Goal: Contribute content: Contribute content

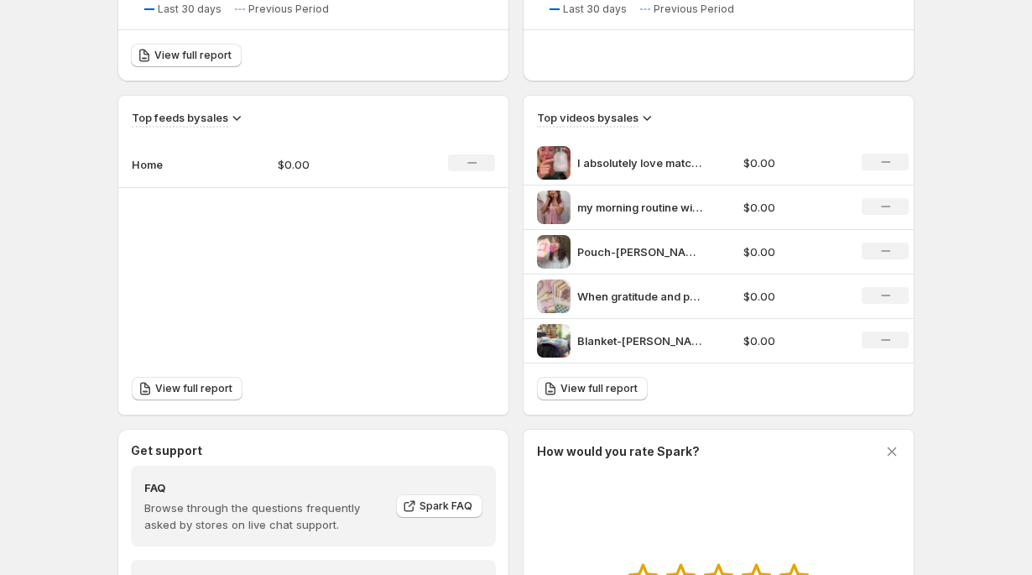
scroll to position [711, 0]
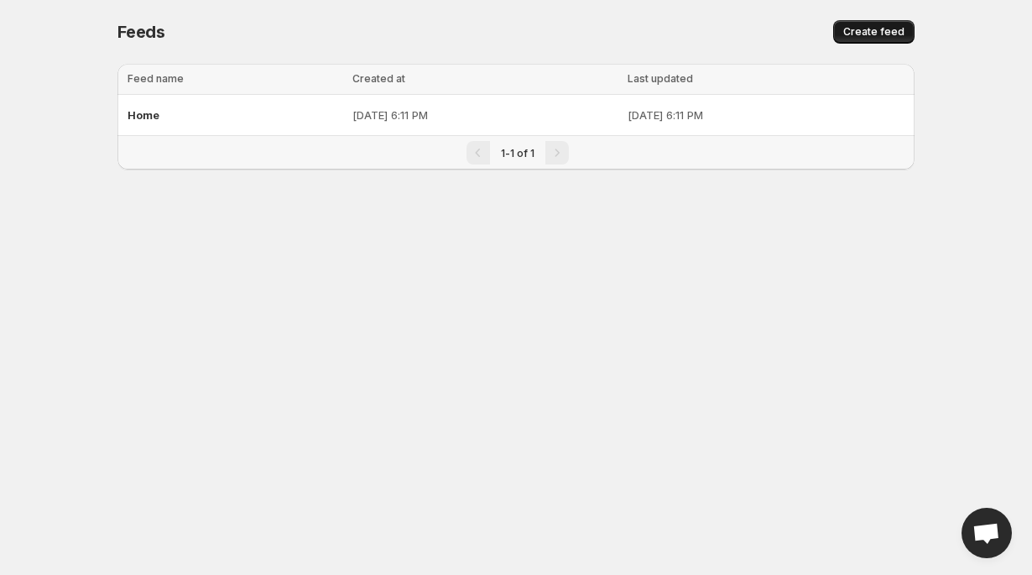
click at [895, 24] on button "Create feed" at bounding box center [873, 31] width 81 height 23
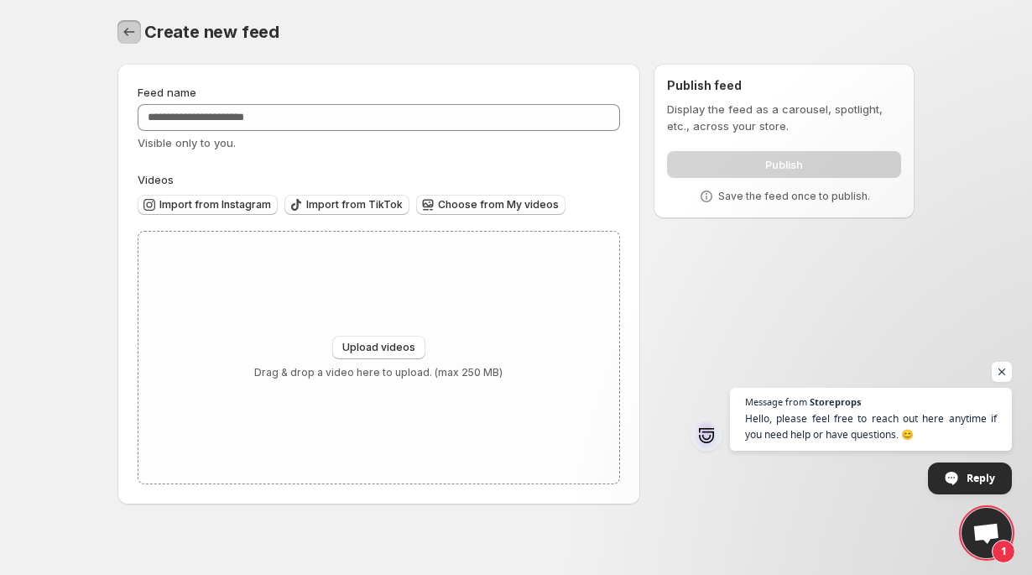
click at [128, 35] on icon "Settings" at bounding box center [129, 31] width 17 height 17
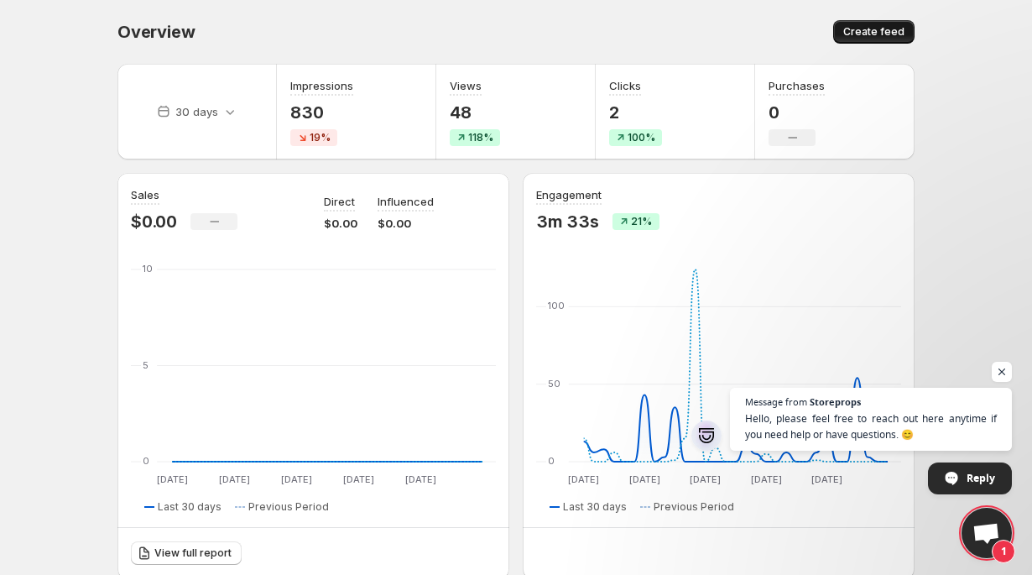
click at [867, 26] on span "Create feed" at bounding box center [873, 31] width 61 height 13
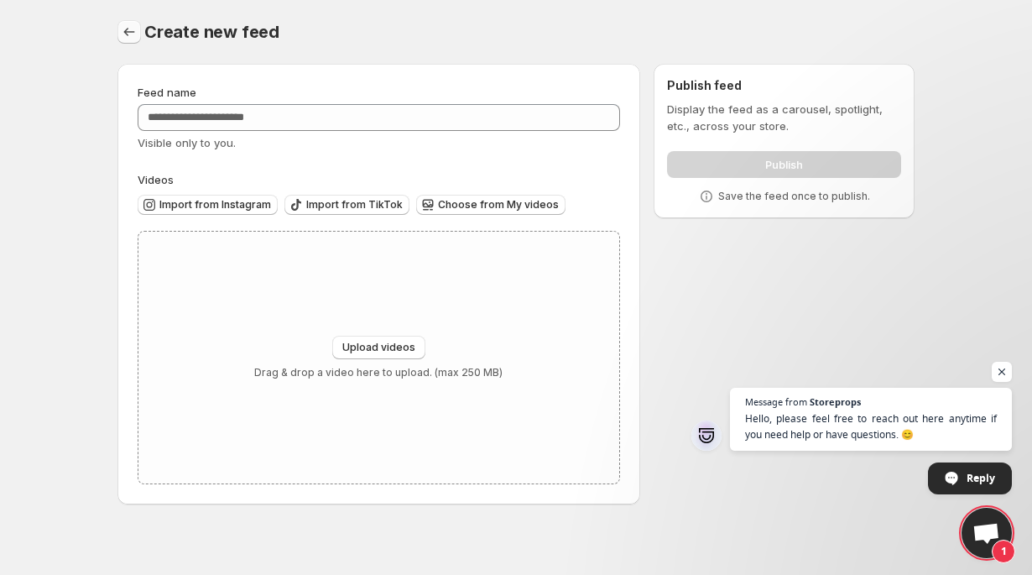
click at [134, 39] on icon "Settings" at bounding box center [129, 31] width 17 height 17
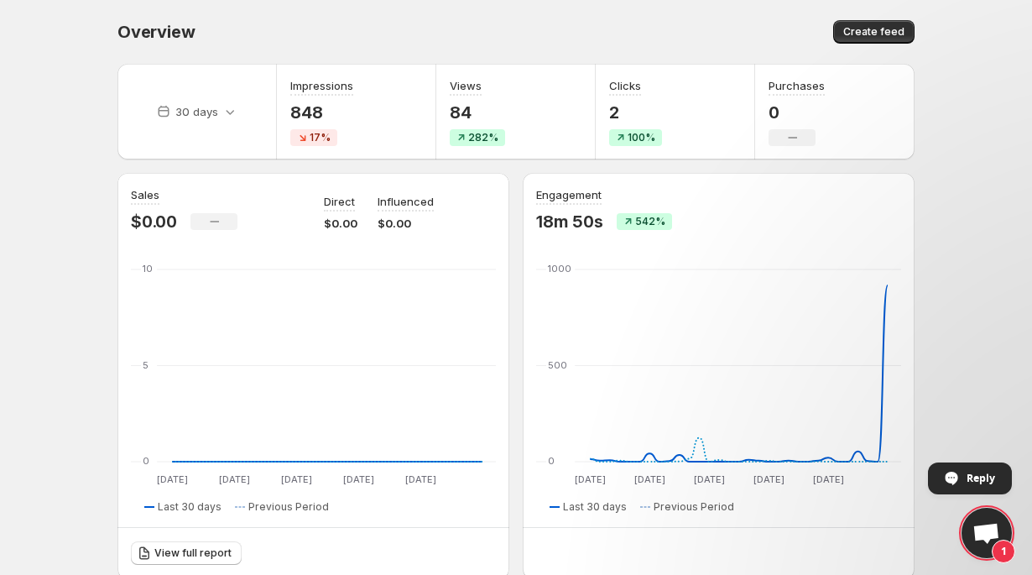
click at [997, 533] on span "Open chat" at bounding box center [986, 534] width 28 height 23
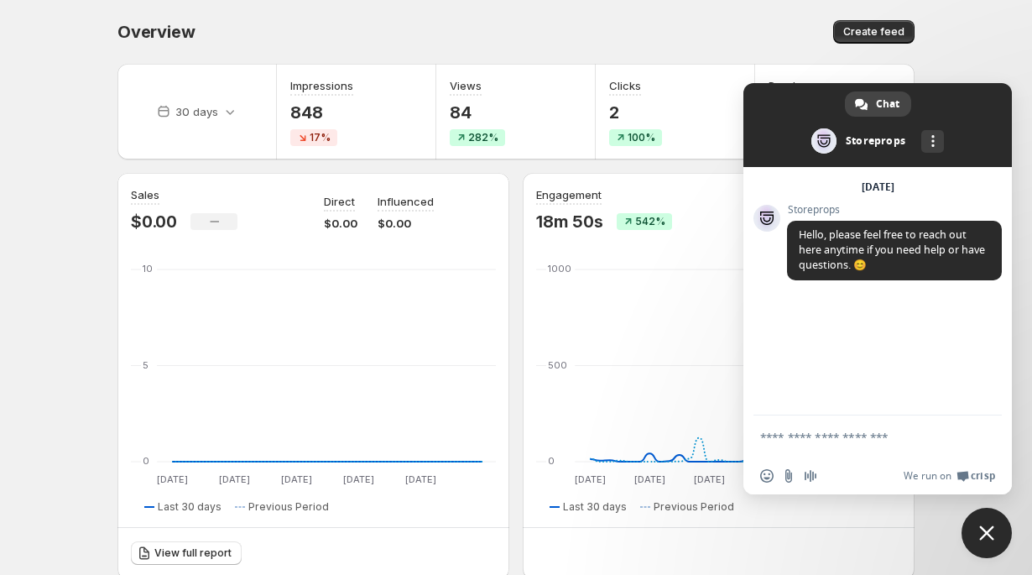
click at [839, 444] on textarea "Compose your message..." at bounding box center [859, 436] width 198 height 15
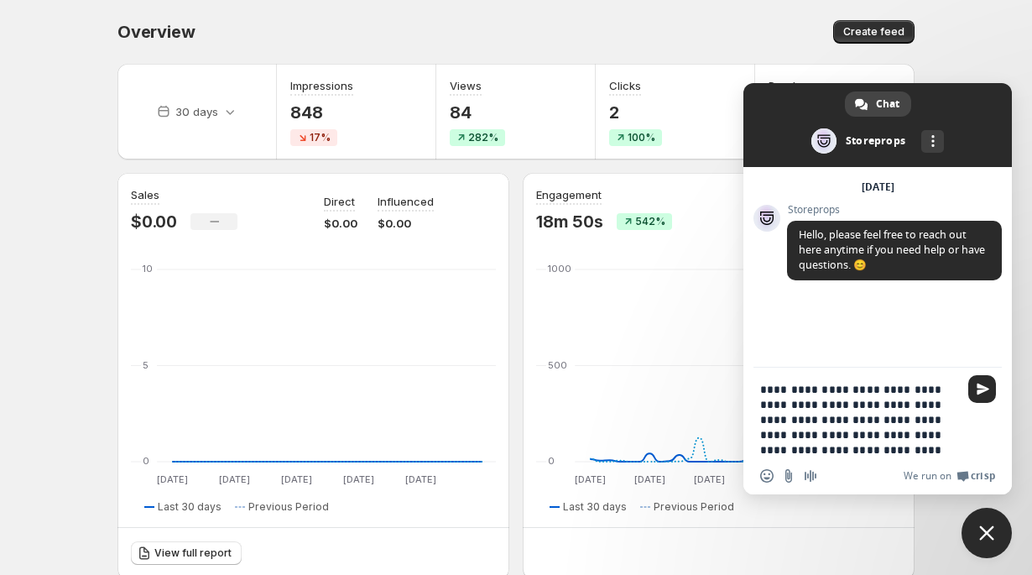
type textarea "**********"
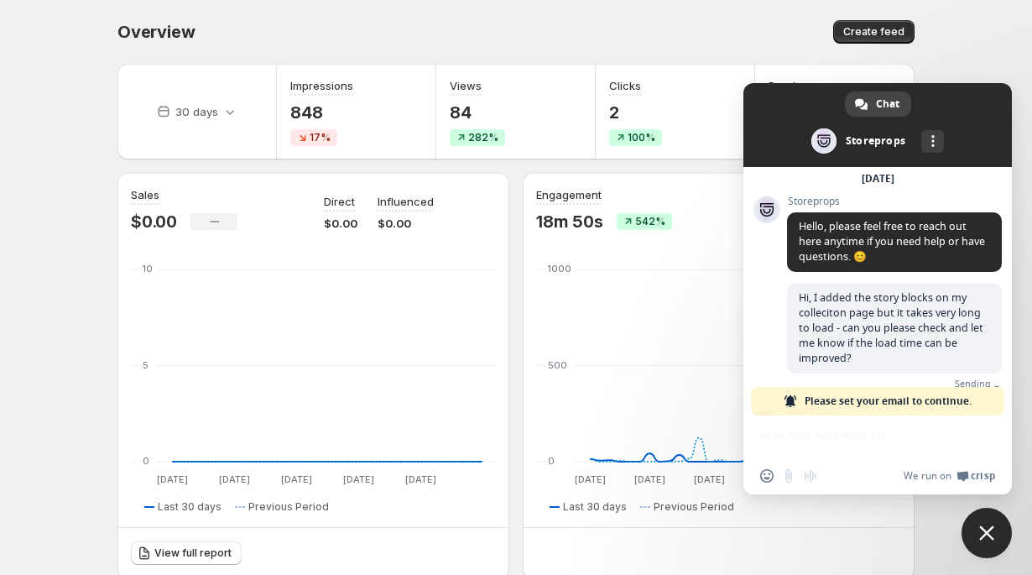
scroll to position [145, 0]
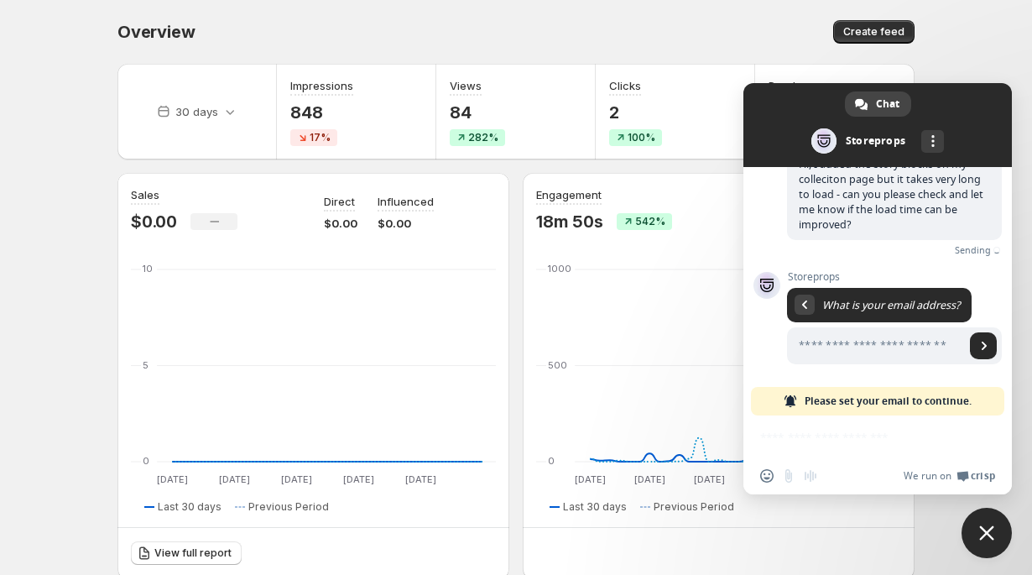
click at [820, 438] on div "Insert an emoji Send a file Audio message We run on Crisp" at bounding box center [877, 454] width 268 height 79
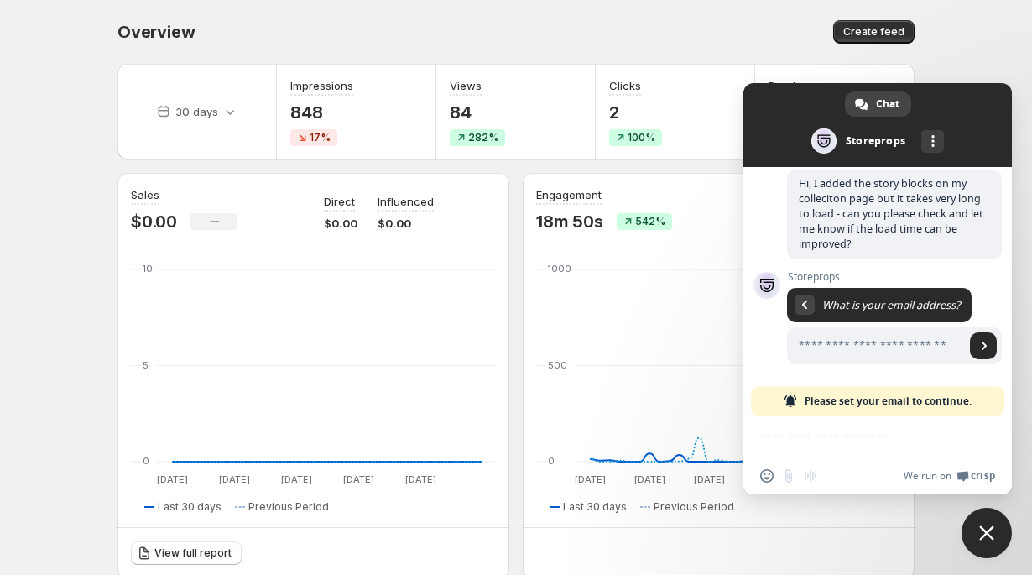
scroll to position [126, 0]
click at [859, 342] on input "Enter your email address..." at bounding box center [876, 345] width 178 height 37
type input "**********"
click at [987, 334] on span "Send" at bounding box center [983, 345] width 27 height 27
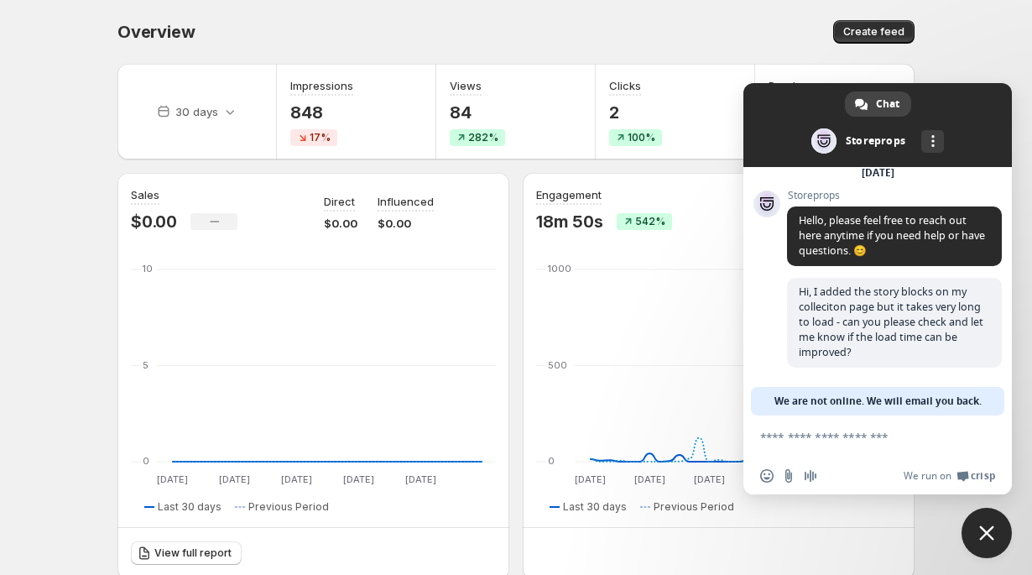
paste textarea "**********"
type textarea "**********"
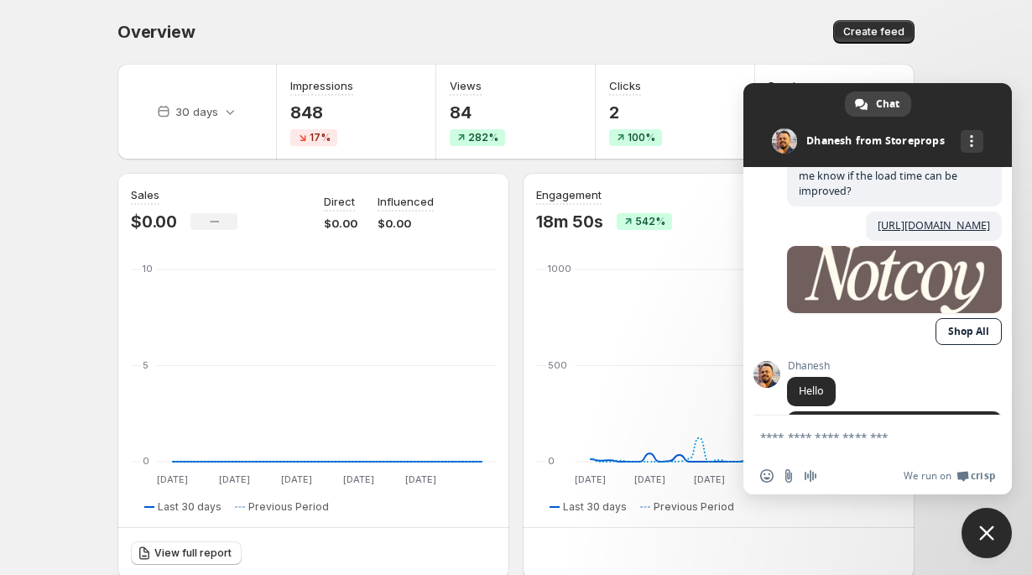
scroll to position [393, 0]
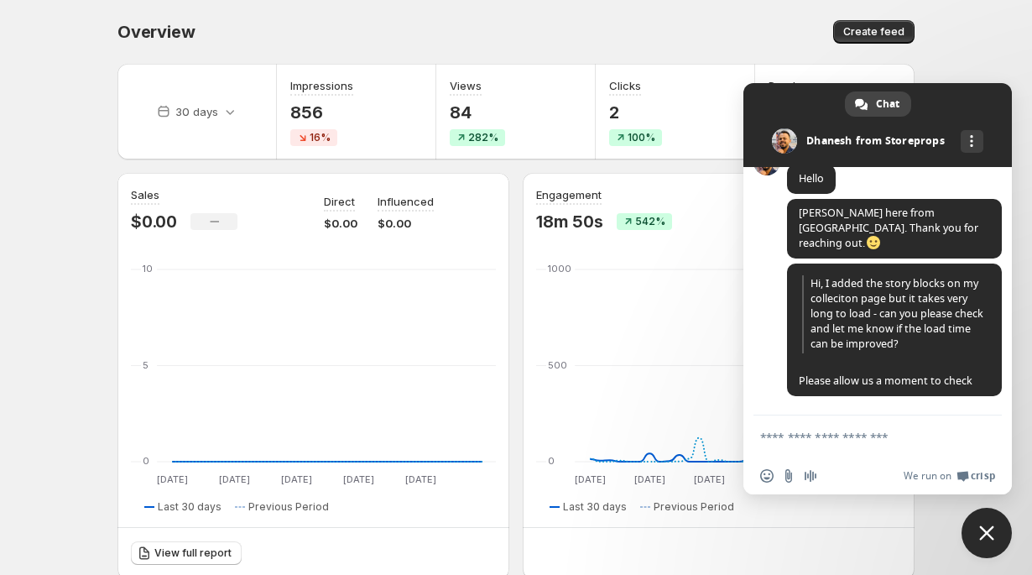
click at [989, 521] on span "Close chat" at bounding box center [986, 532] width 50 height 50
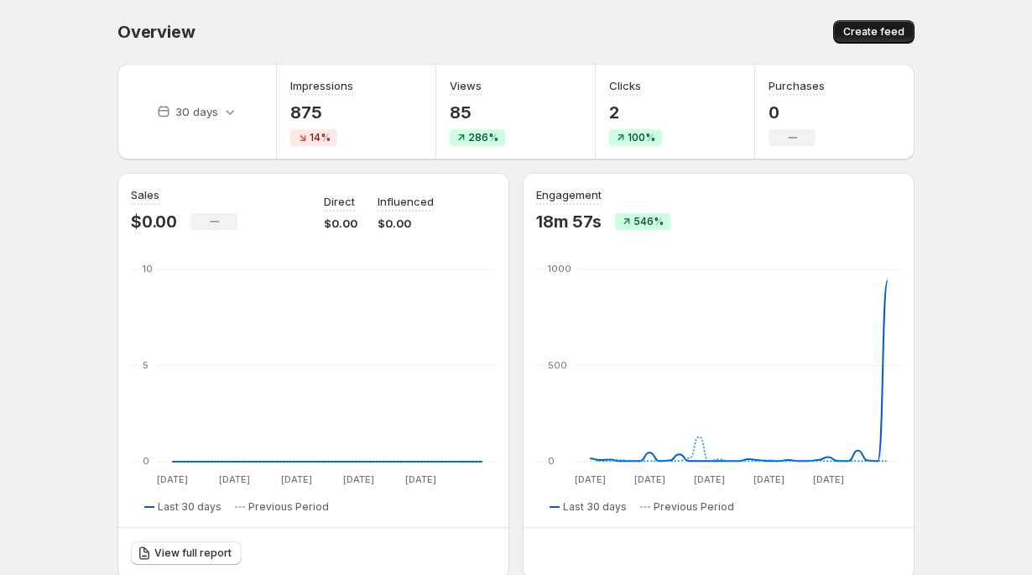
click at [871, 29] on span "Create feed" at bounding box center [873, 31] width 61 height 13
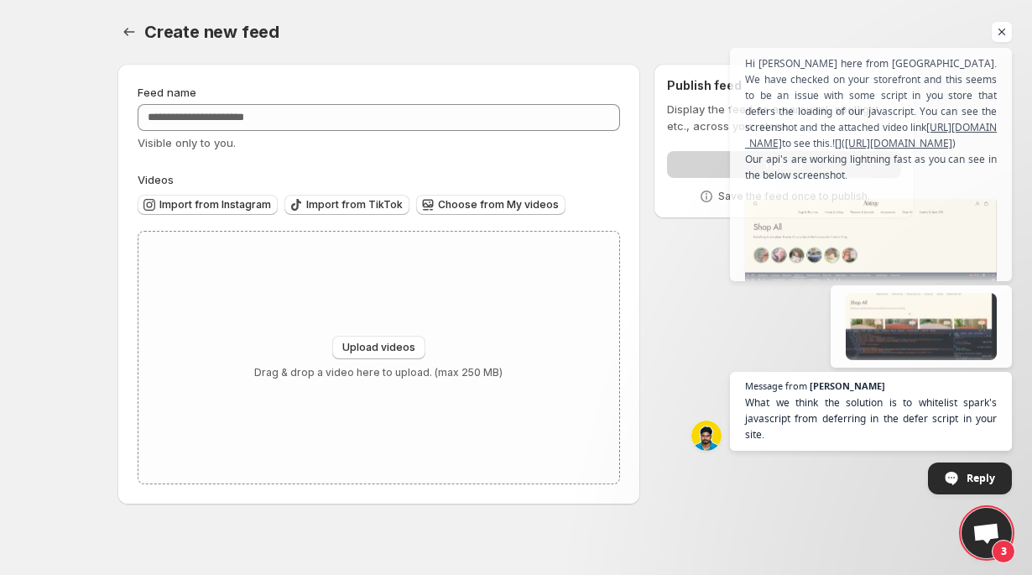
scroll to position [974, 0]
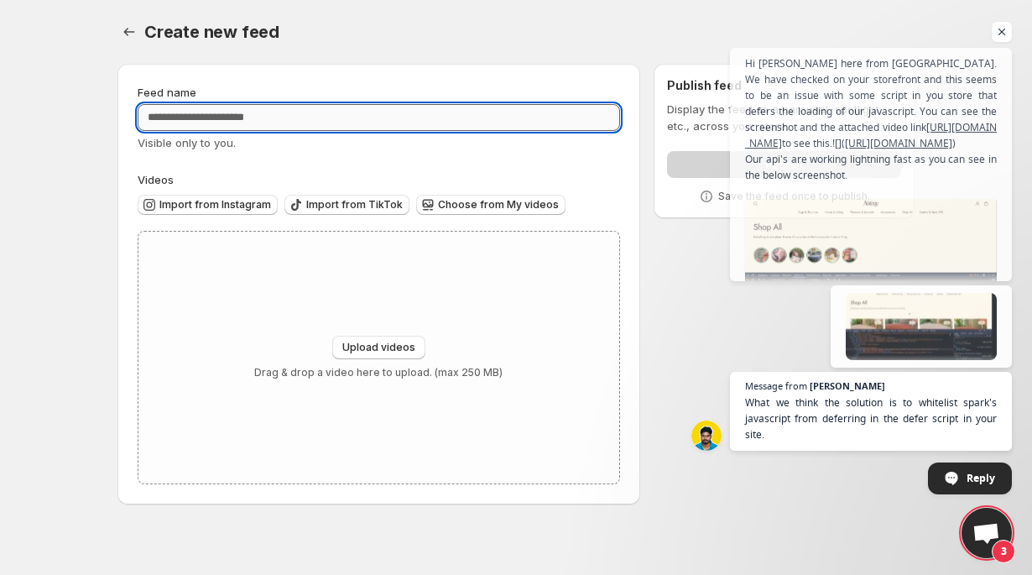
click at [336, 123] on input "Feed name" at bounding box center [379, 117] width 482 height 27
type input "**********"
click at [399, 348] on span "Upload videos" at bounding box center [378, 347] width 73 height 13
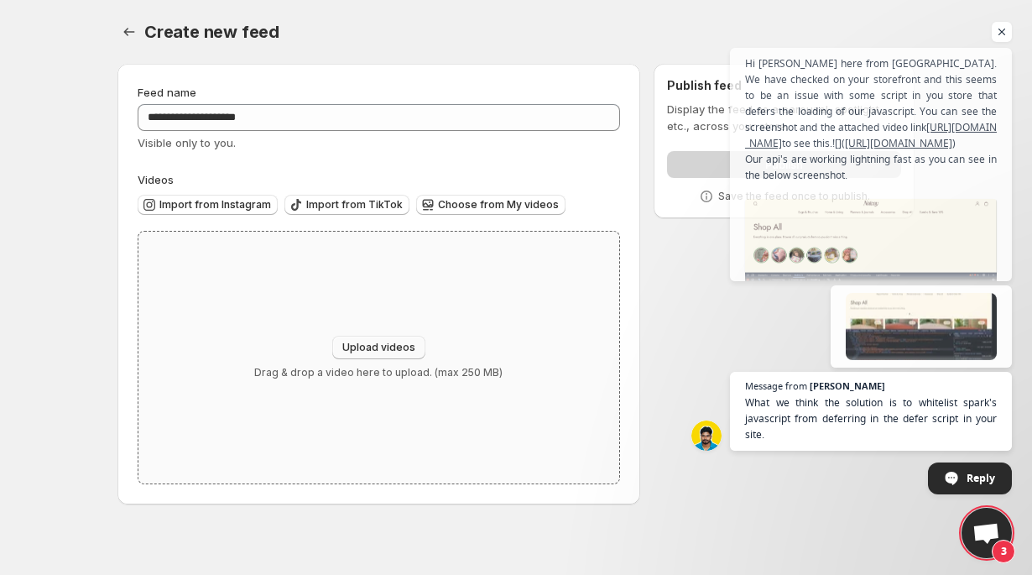
type input "**********"
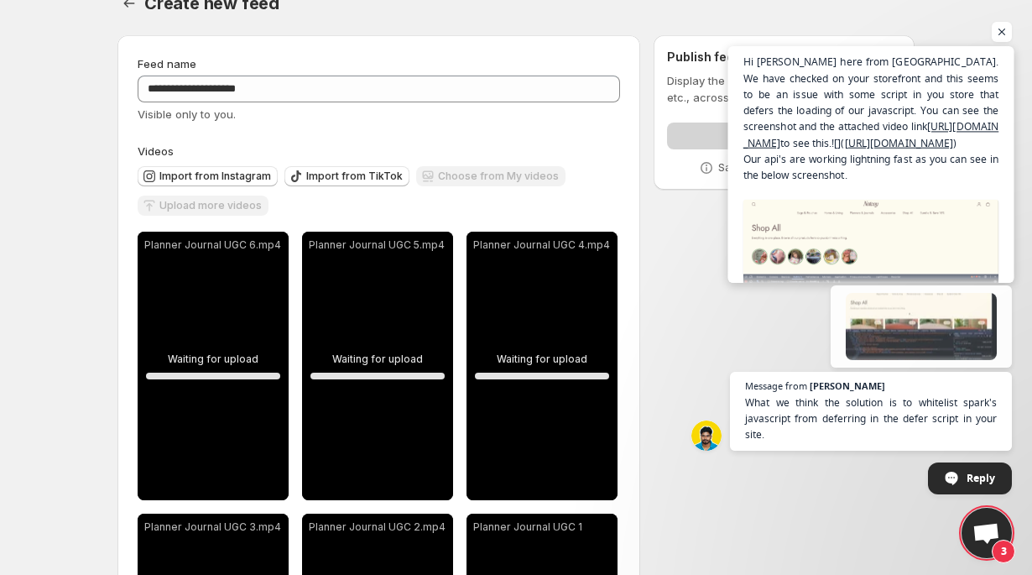
scroll to position [30, 0]
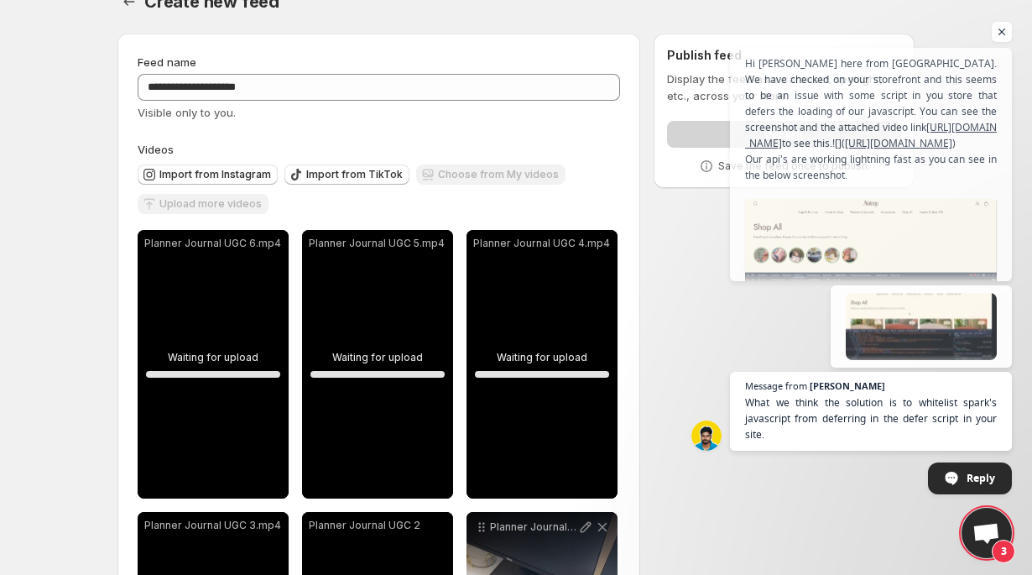
click at [984, 525] on span "Open chat" at bounding box center [986, 534] width 28 height 23
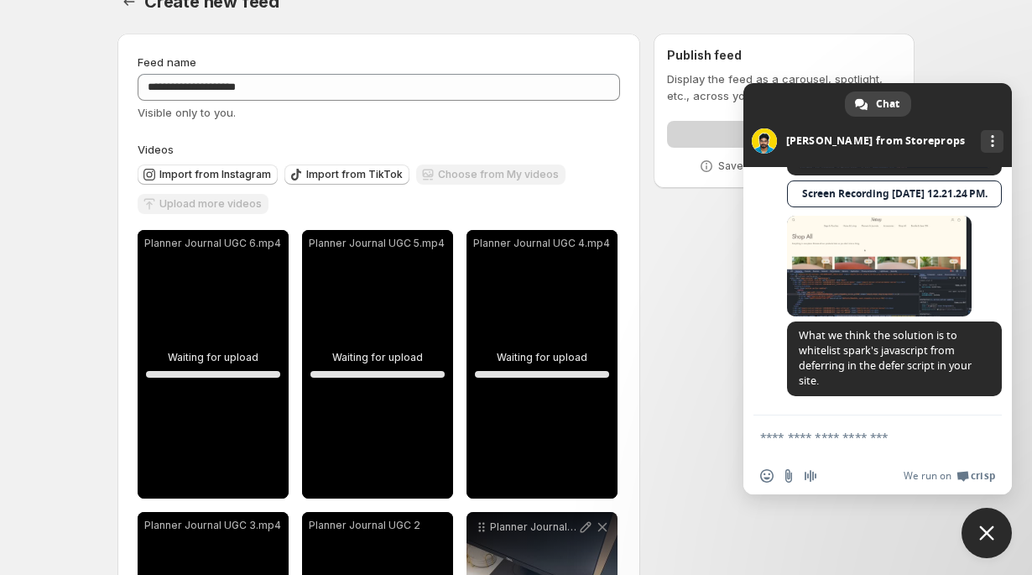
click at [850, 432] on textarea "Compose your message..." at bounding box center [859, 436] width 198 height 15
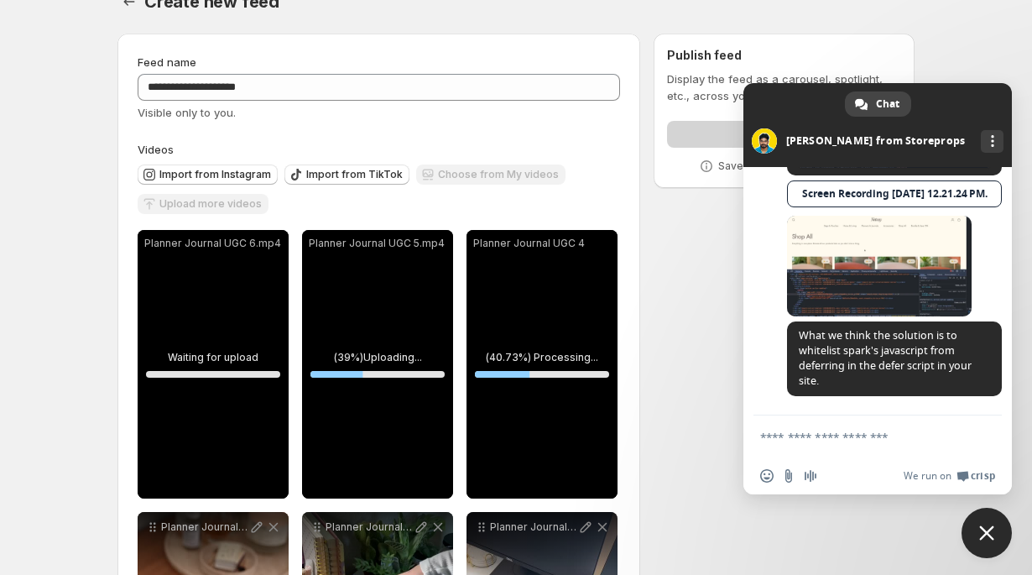
scroll to position [974, 0]
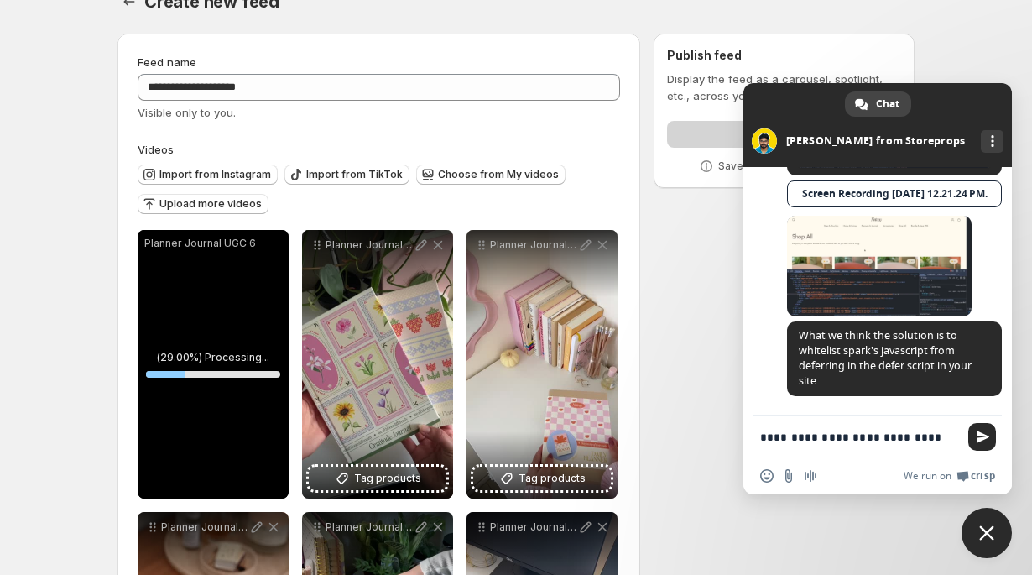
type textarea "**********"
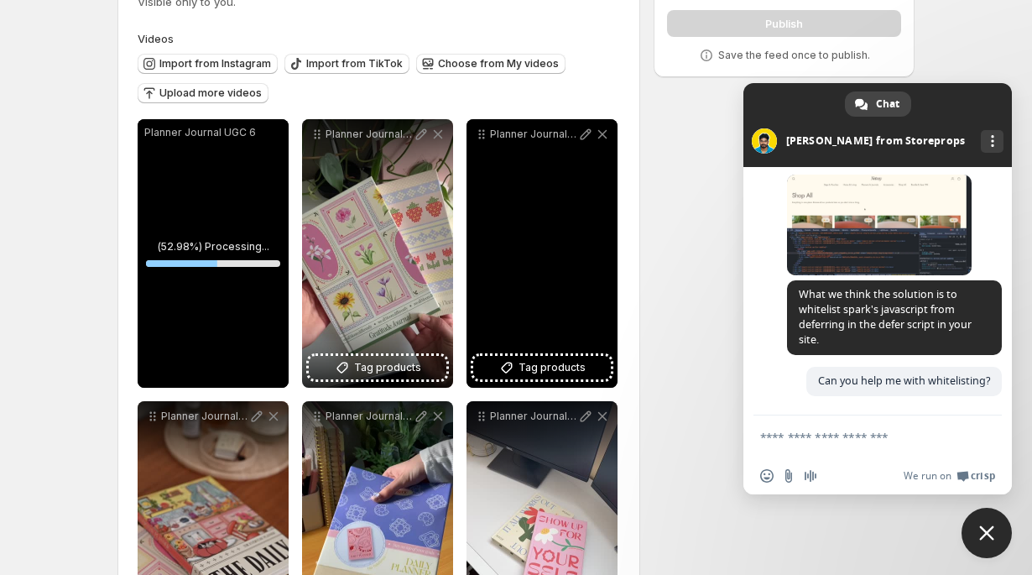
scroll to position [144, 0]
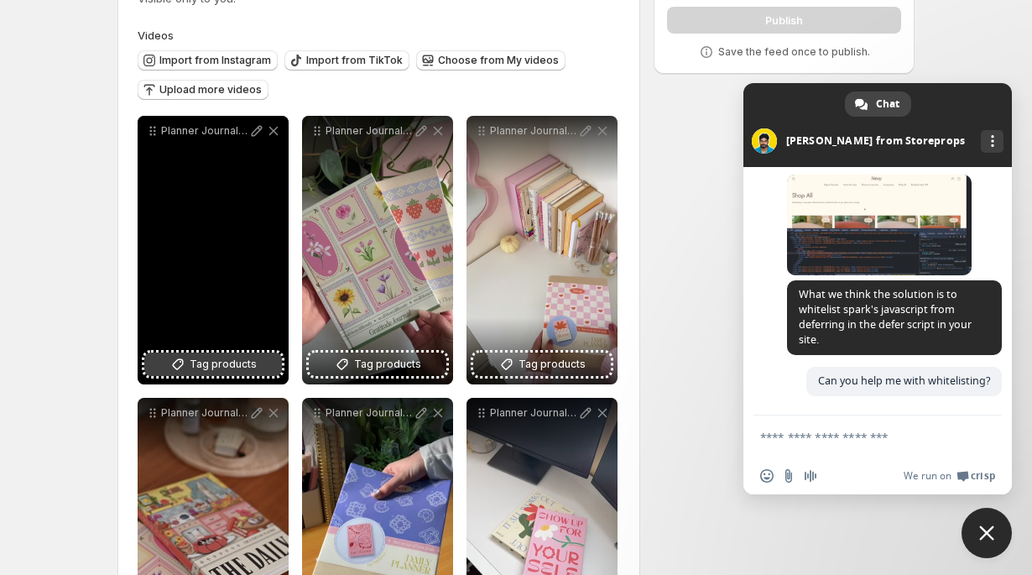
click at [221, 367] on span "Tag products" at bounding box center [223, 364] width 67 height 17
click at [255, 138] on icon at bounding box center [256, 130] width 17 height 17
click at [259, 325] on div "Planner Journal UGC 6" at bounding box center [213, 250] width 151 height 268
click at [272, 364] on span "It all works out Planner" at bounding box center [240, 358] width 120 height 13
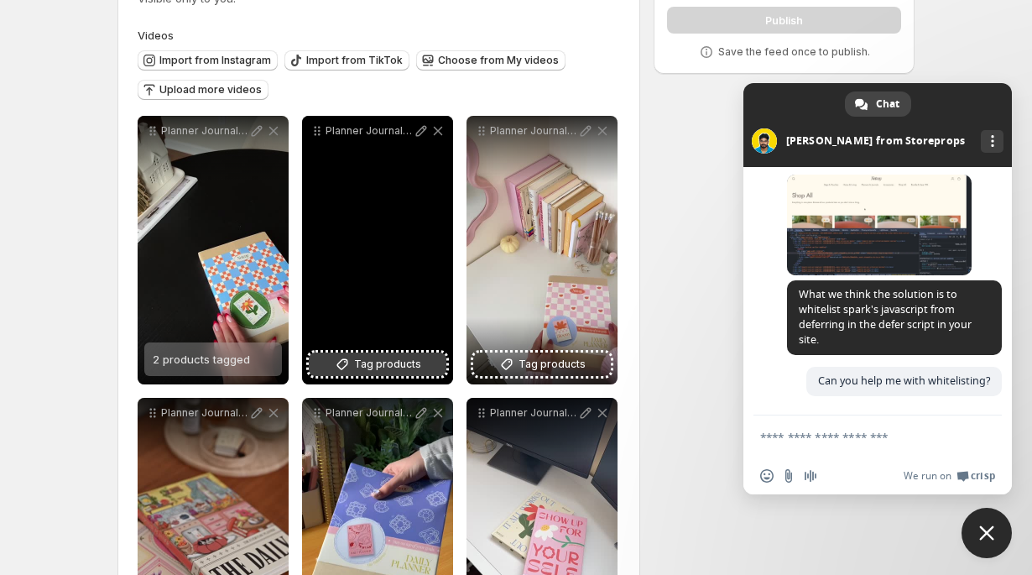
click at [410, 368] on span "Tag products" at bounding box center [387, 364] width 67 height 17
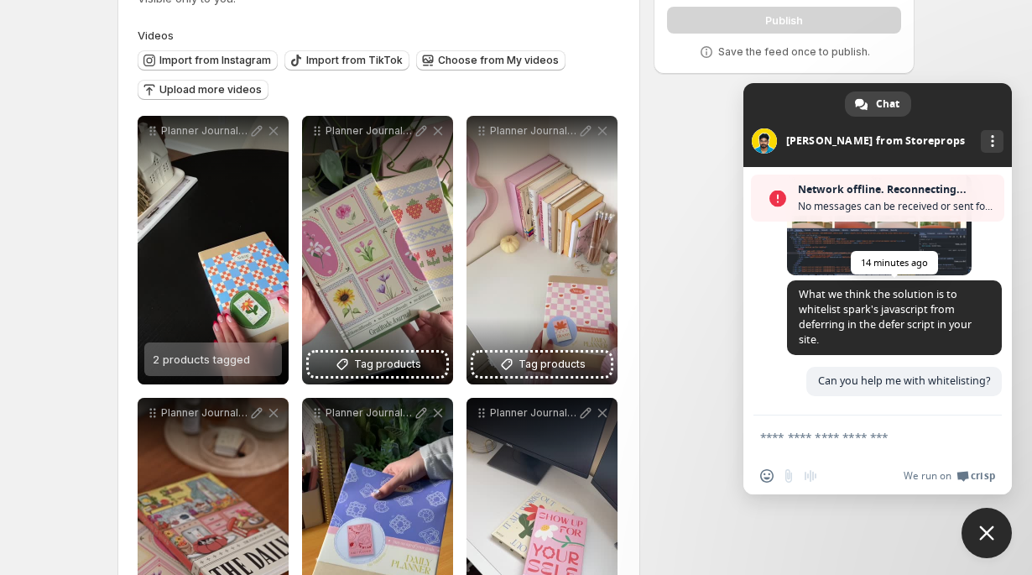
scroll to position [1069, 0]
click at [981, 523] on span "Close chat" at bounding box center [986, 532] width 50 height 50
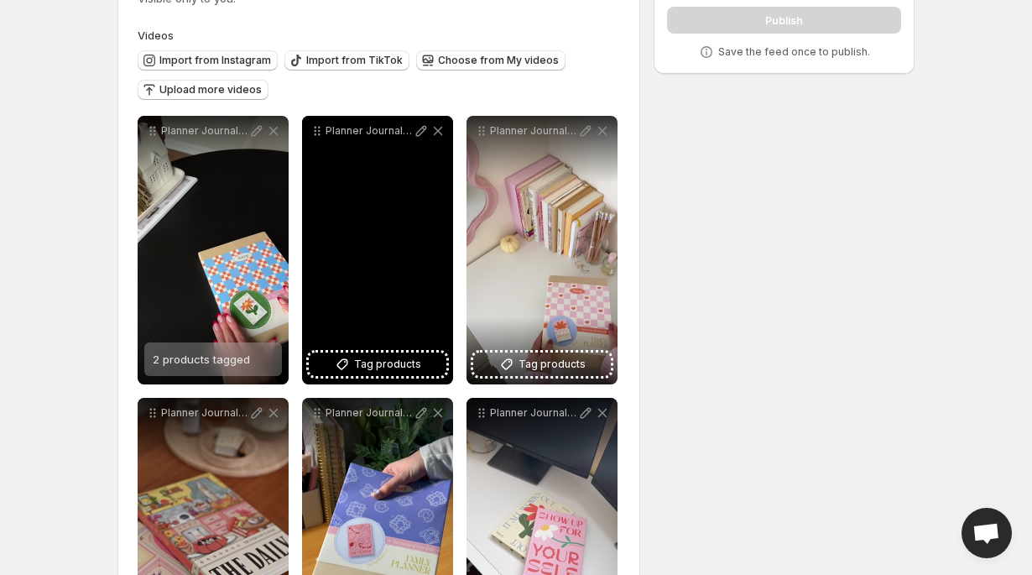
click at [440, 379] on div "Planner Journal UGC 5" at bounding box center [377, 250] width 151 height 268
click at [412, 363] on span "Tag products" at bounding box center [387, 364] width 67 height 17
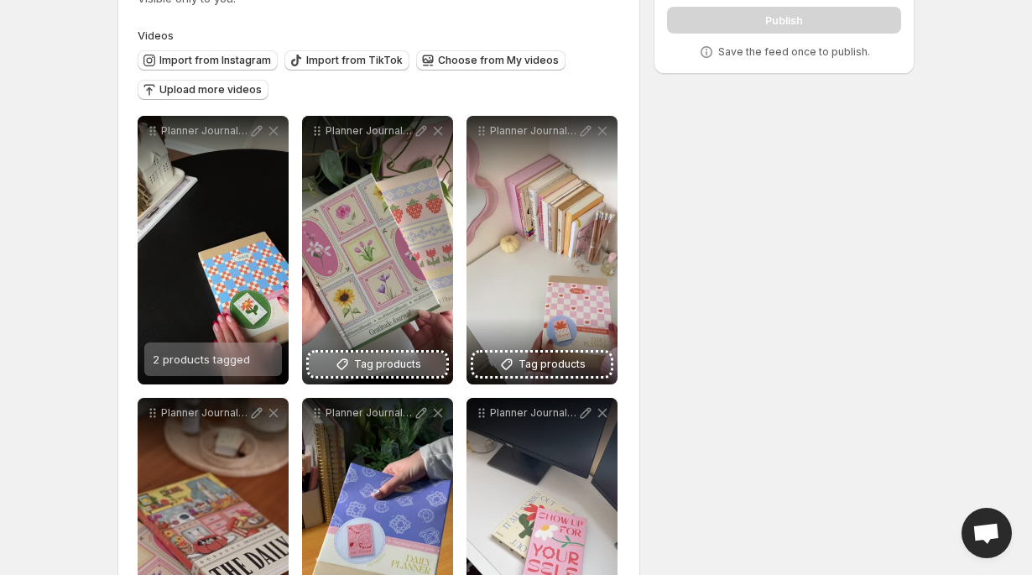
scroll to position [1015, 0]
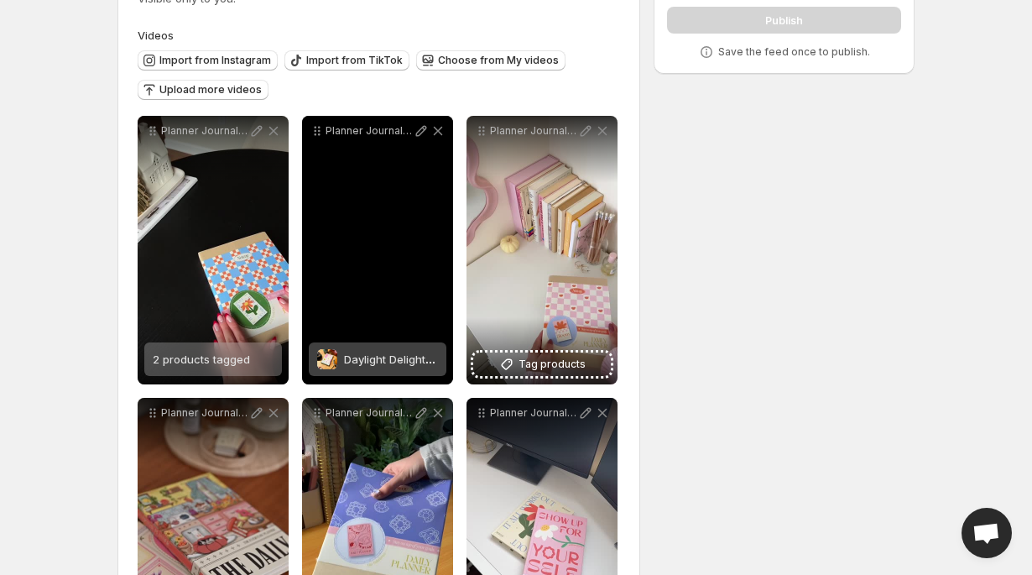
click at [402, 356] on span "Daylight Delight Journal" at bounding box center [406, 358] width 124 height 13
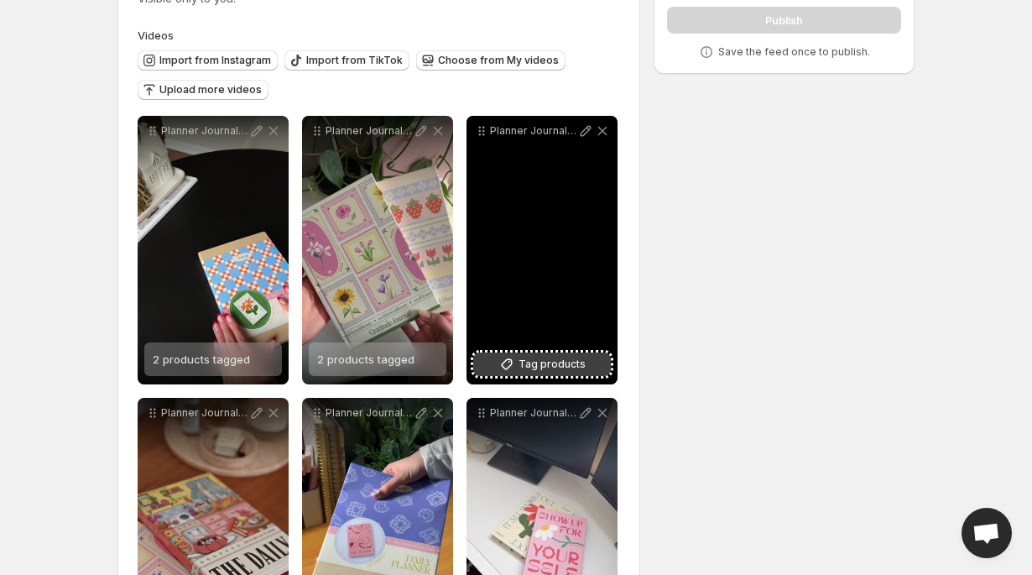
click at [560, 373] on button "Tag products" at bounding box center [542, 363] width 138 height 23
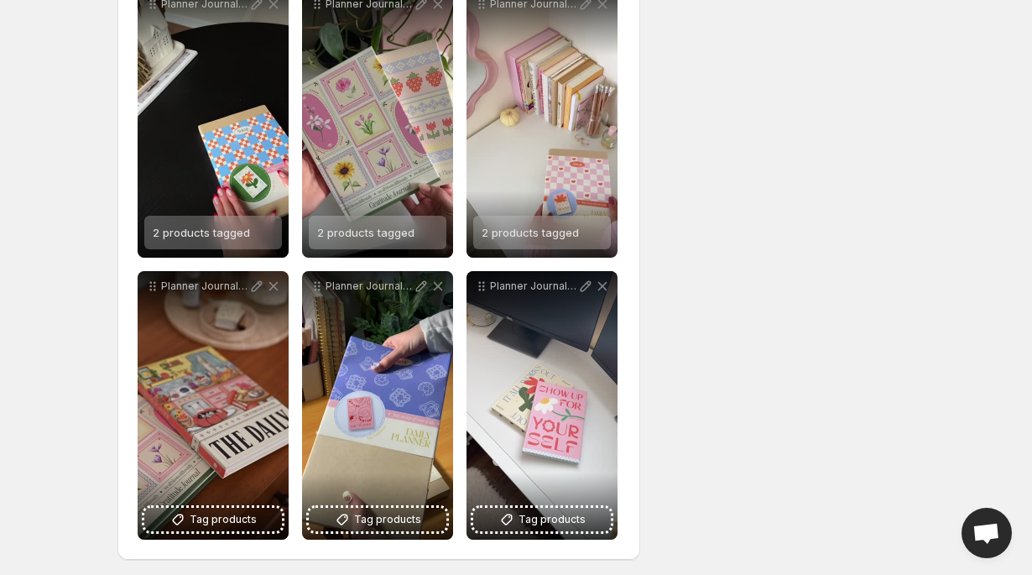
scroll to position [277, 0]
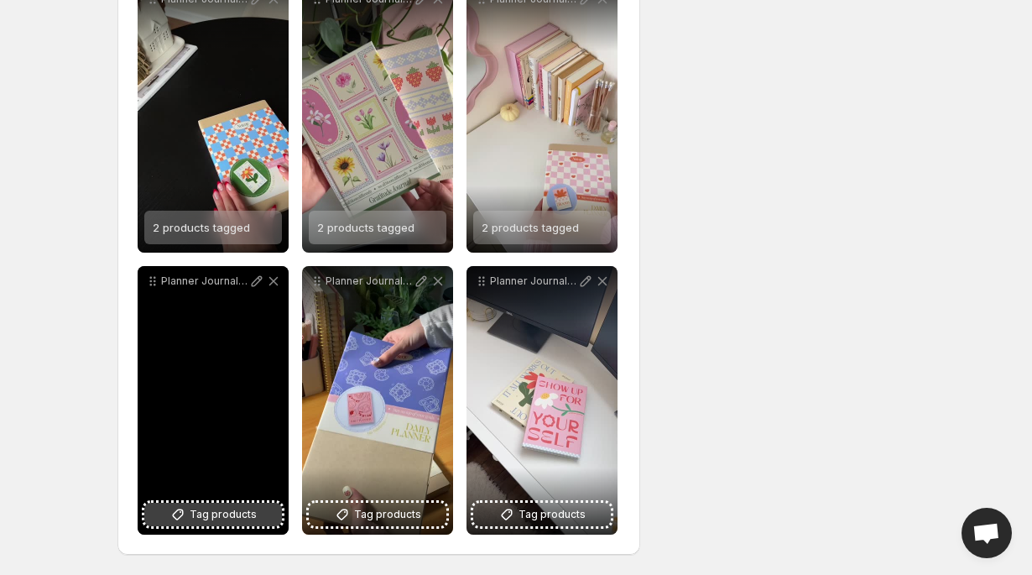
click at [246, 508] on span "Tag products" at bounding box center [223, 514] width 67 height 17
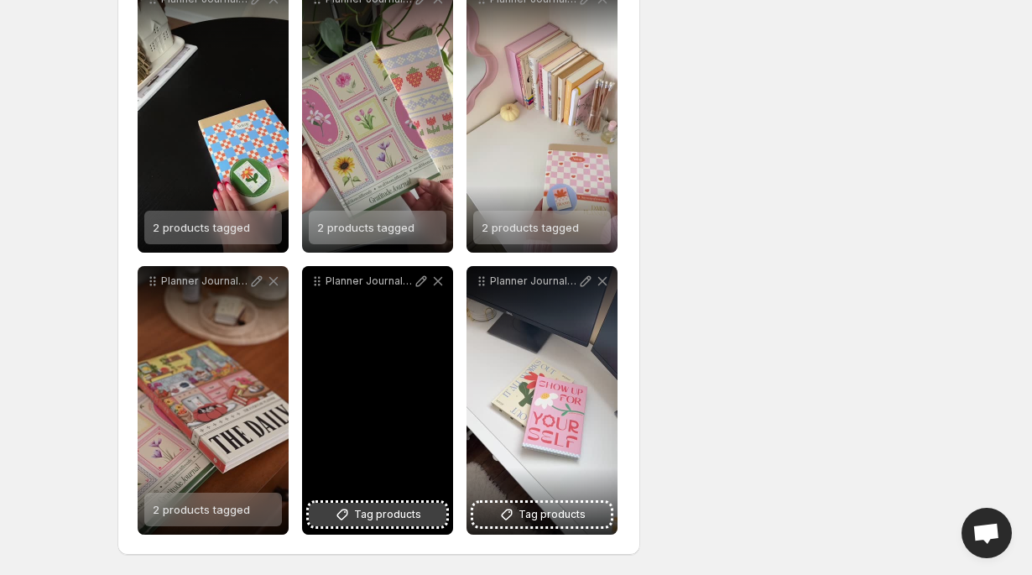
click at [377, 515] on span "Tag products" at bounding box center [387, 514] width 67 height 17
click at [403, 512] on span "Daylight Delight Journal" at bounding box center [406, 508] width 124 height 13
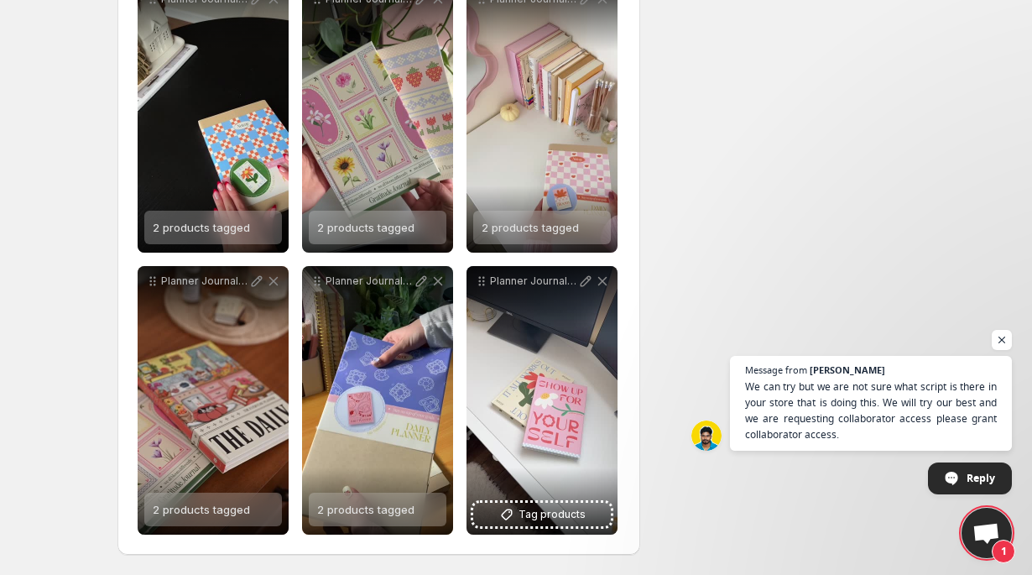
scroll to position [1136, 0]
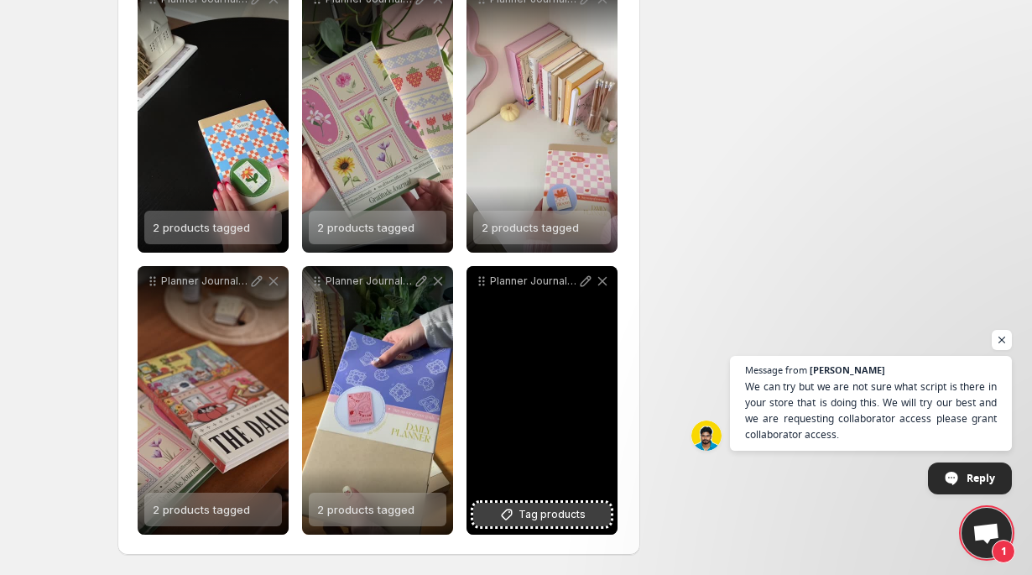
click at [559, 517] on span "Tag products" at bounding box center [551, 514] width 67 height 17
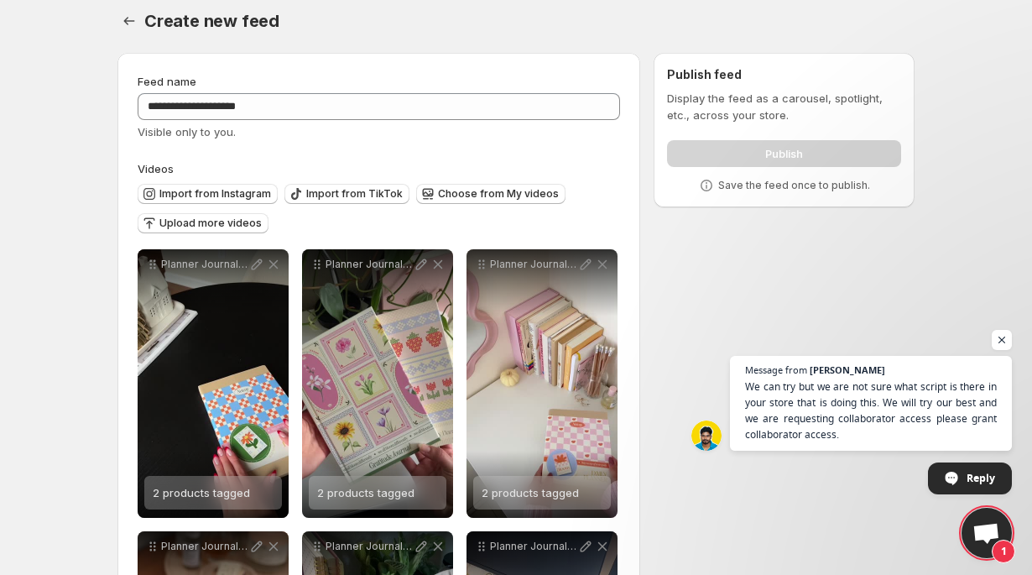
scroll to position [0, 0]
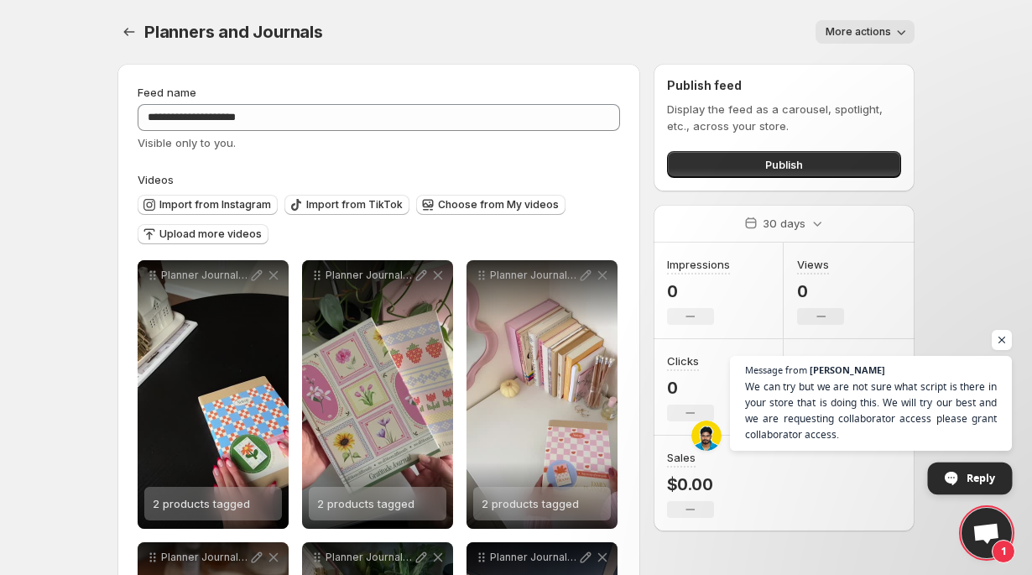
click at [991, 468] on span "Reply" at bounding box center [980, 476] width 29 height 29
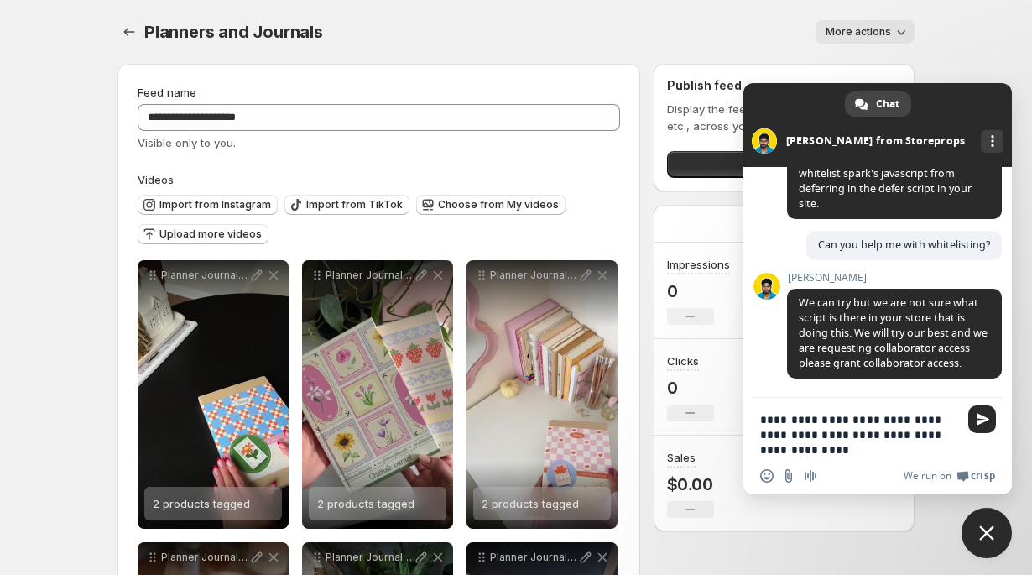
type textarea "**********"
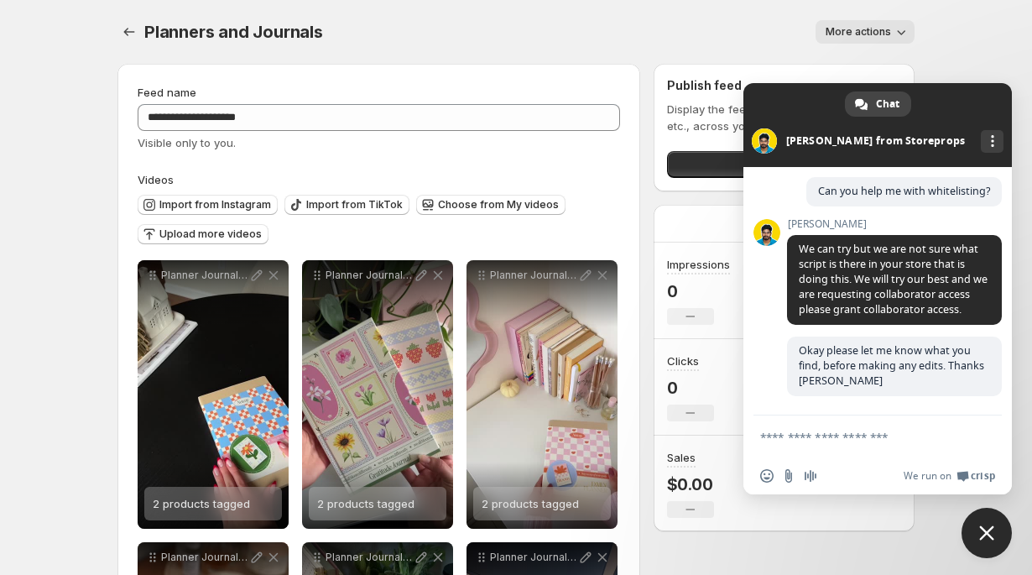
scroll to position [1208, 0]
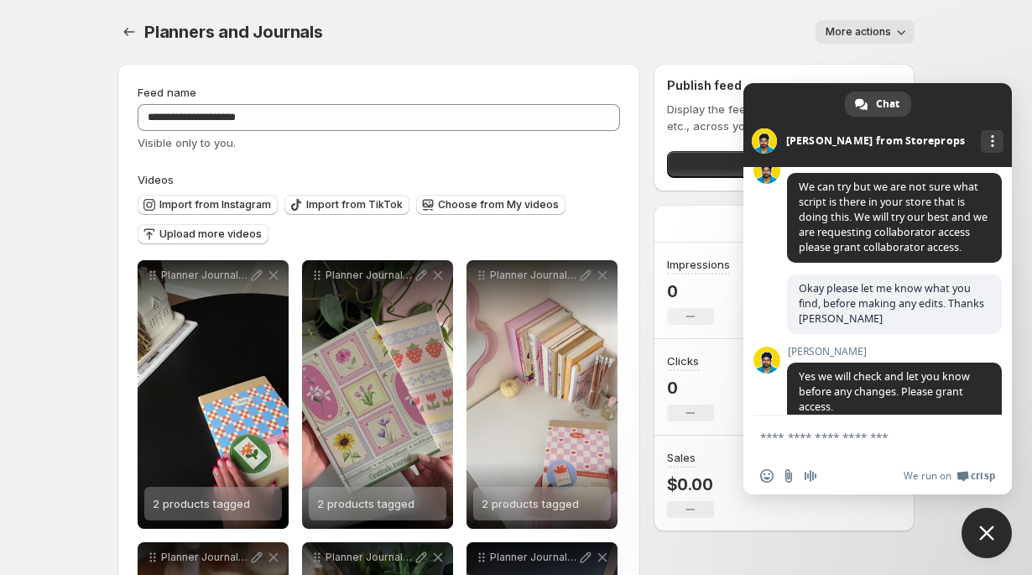
scroll to position [1282, 0]
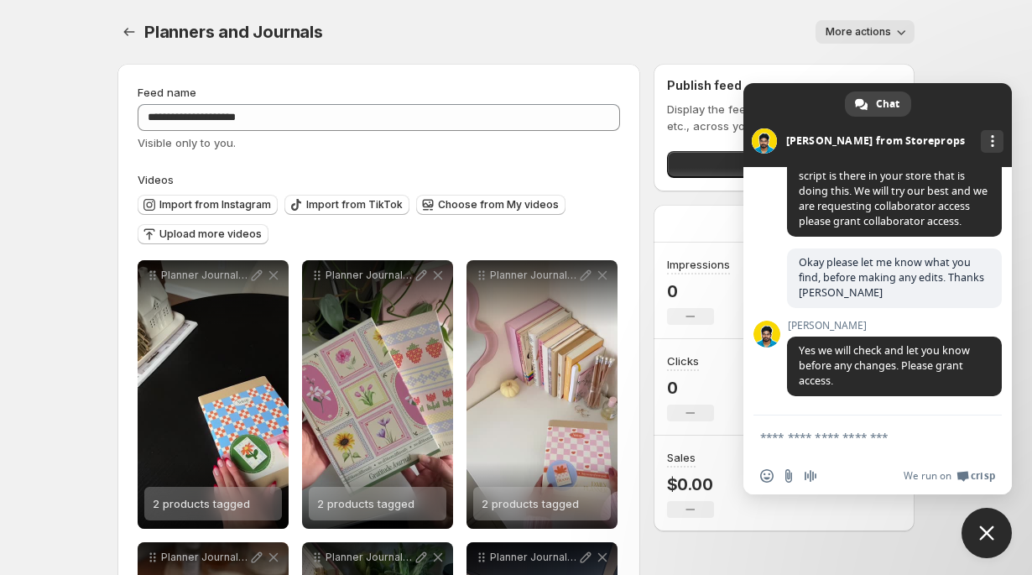
click at [918, 433] on textarea "Compose your message..." at bounding box center [859, 436] width 198 height 15
type textarea "********"
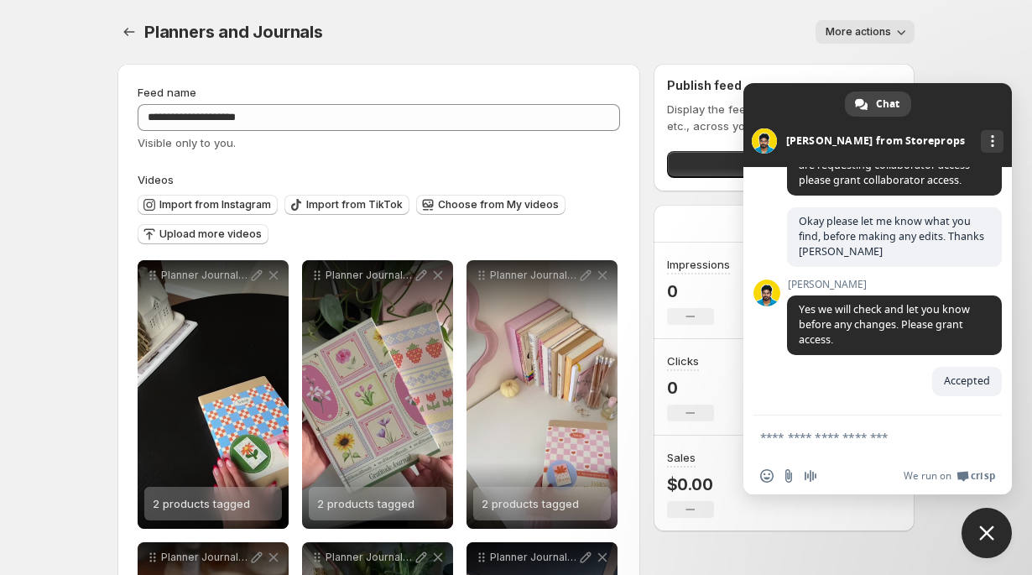
scroll to position [1324, 0]
click at [988, 522] on span "Close chat" at bounding box center [986, 532] width 50 height 50
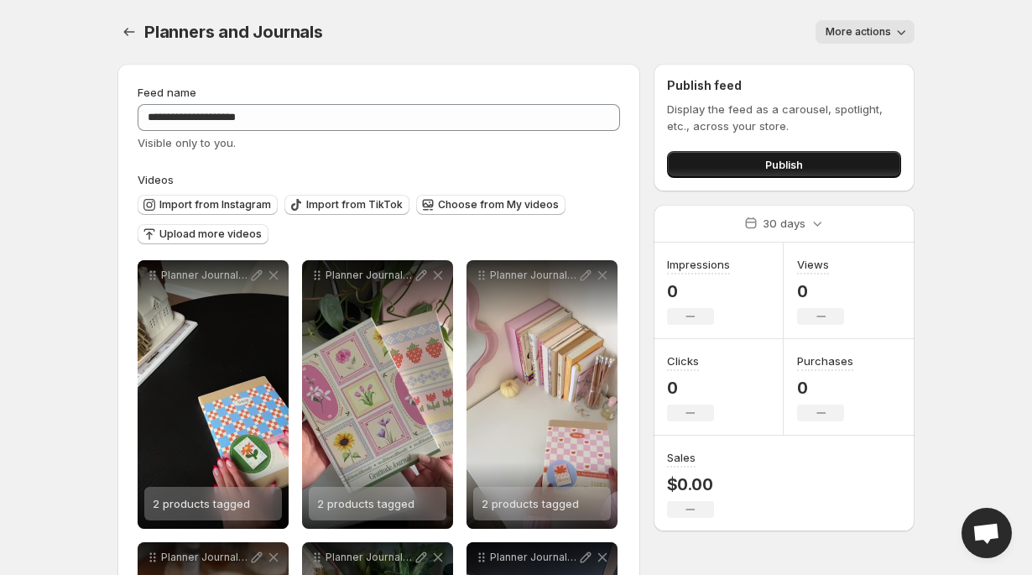
click at [804, 166] on button "Publish" at bounding box center [784, 164] width 234 height 27
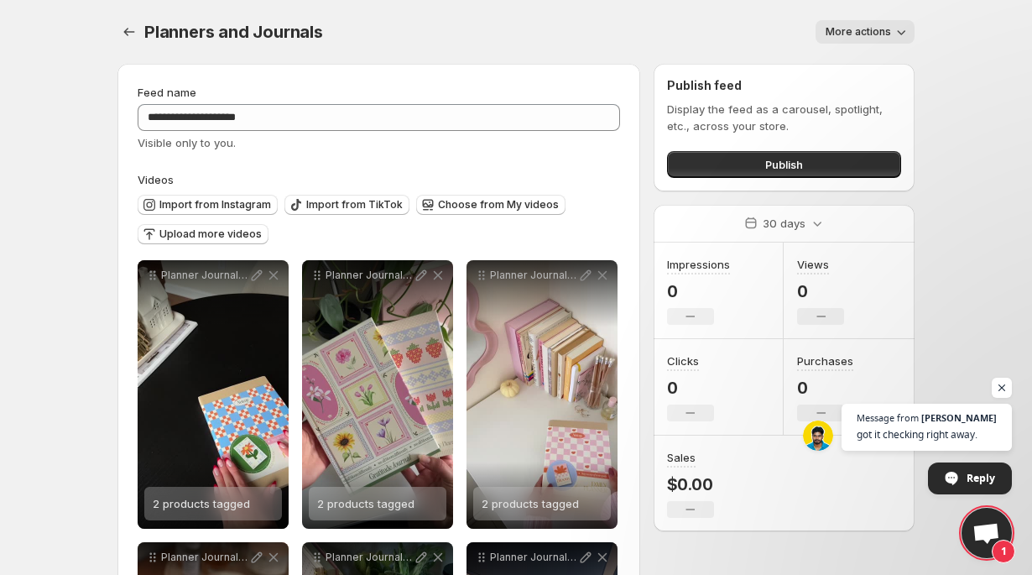
scroll to position [1343, 0]
click at [981, 525] on span "Open chat" at bounding box center [986, 534] width 28 height 23
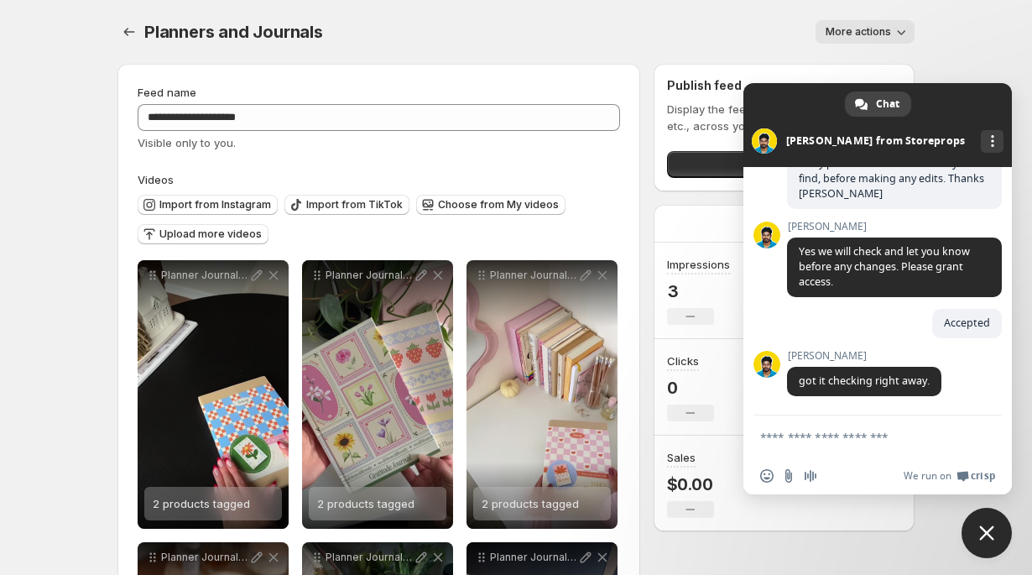
scroll to position [1381, 0]
type textarea "**********"
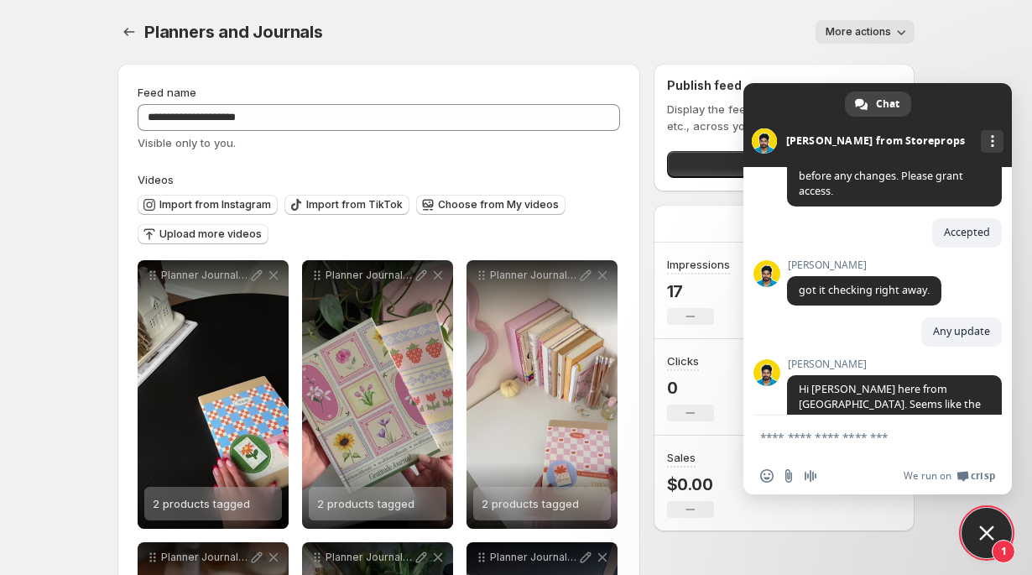
scroll to position [1559, 0]
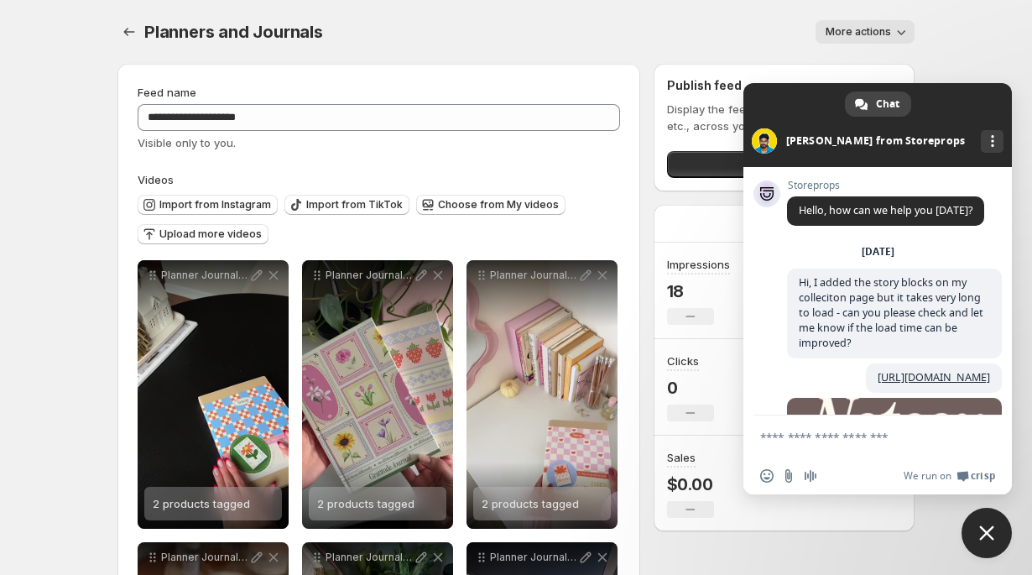
scroll to position [1559, 0]
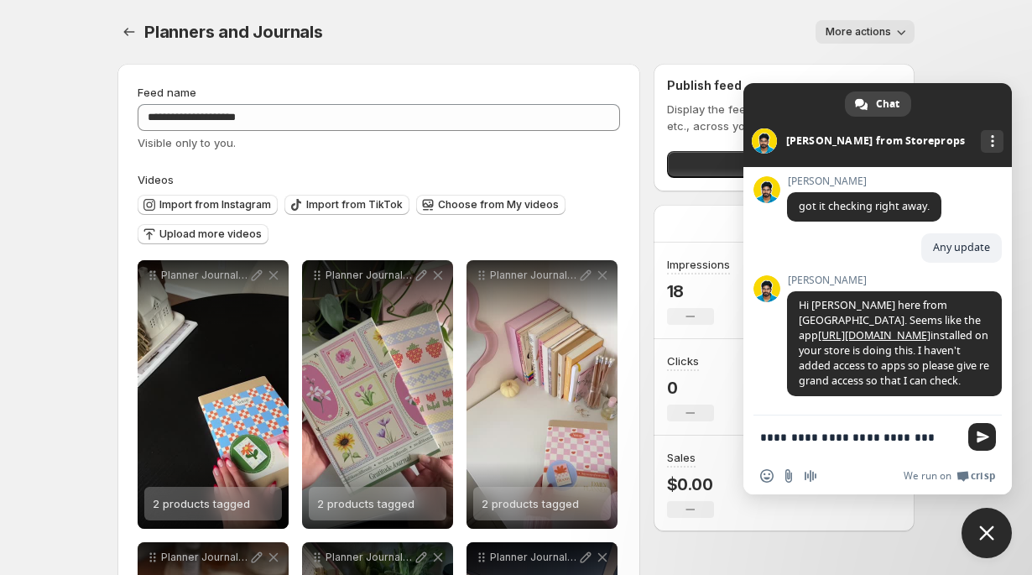
type textarea "**********"
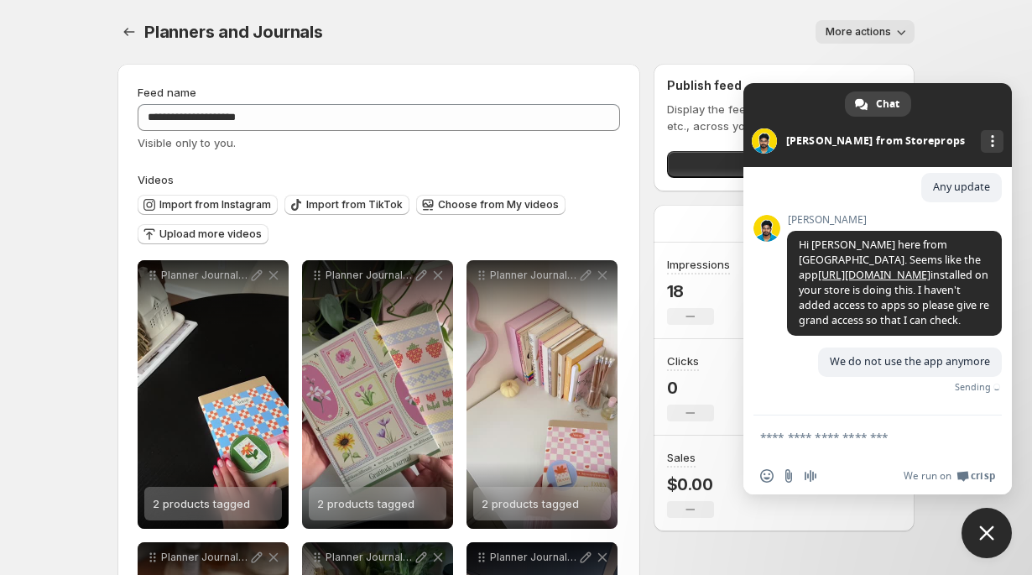
scroll to position [1600, 0]
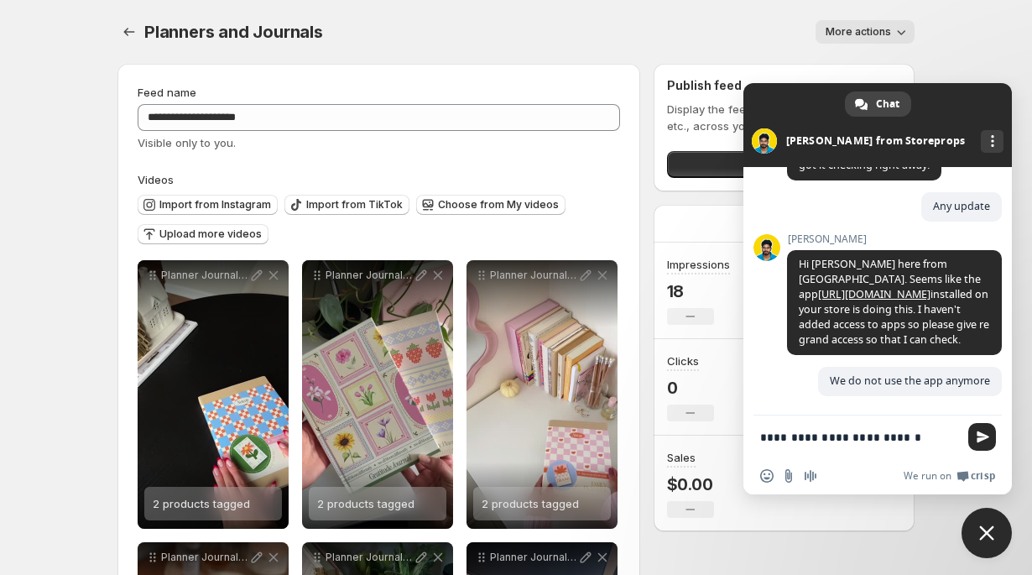
type textarea "**********"
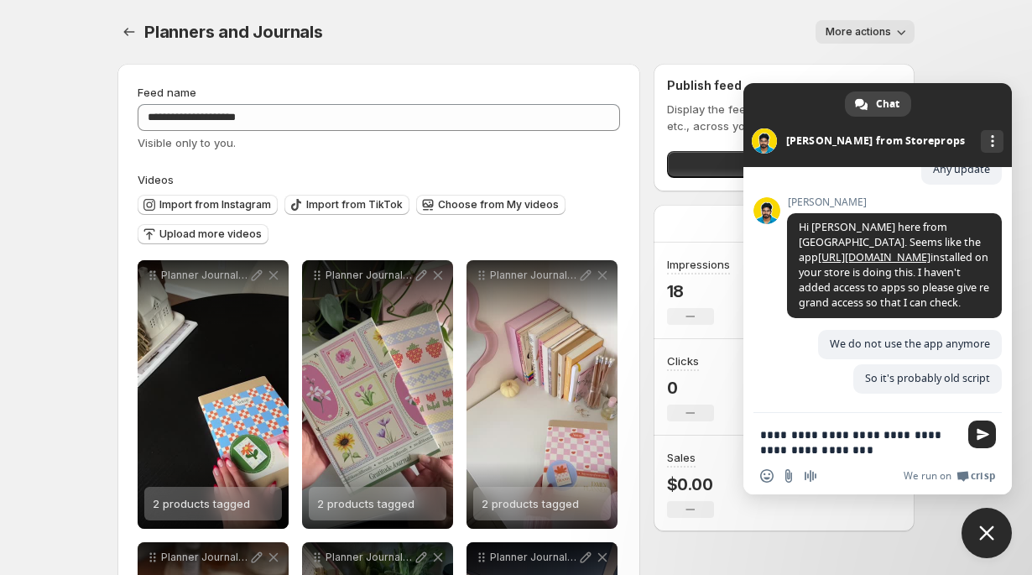
scroll to position [1638, 0]
type textarea "**********"
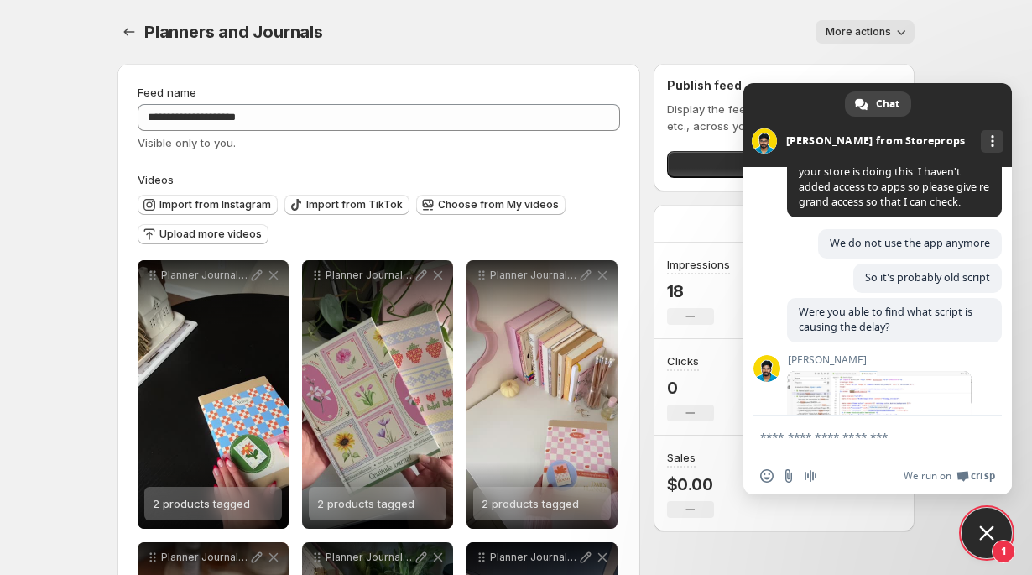
scroll to position [1815, 0]
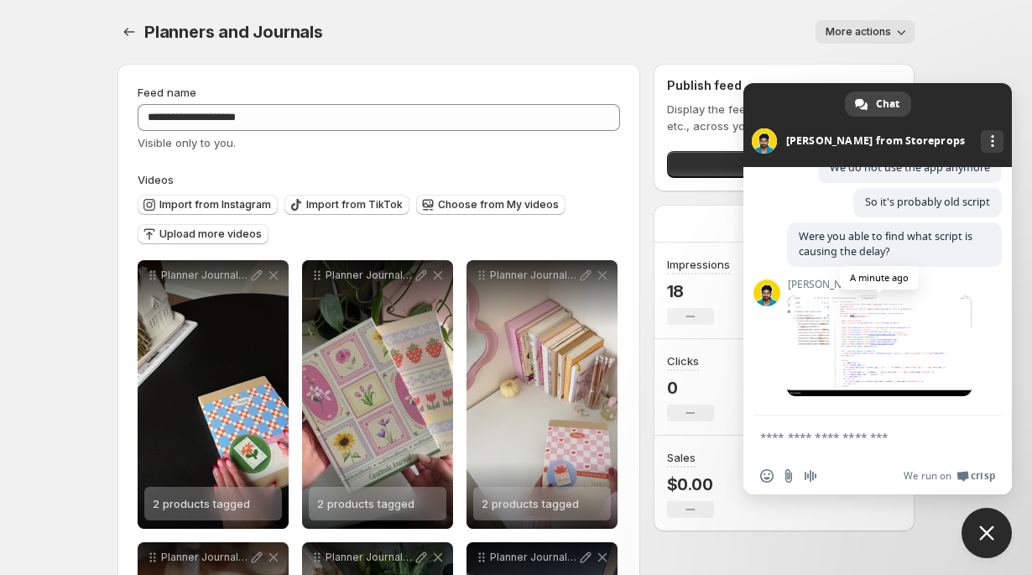
click at [891, 342] on span at bounding box center [879, 345] width 185 height 101
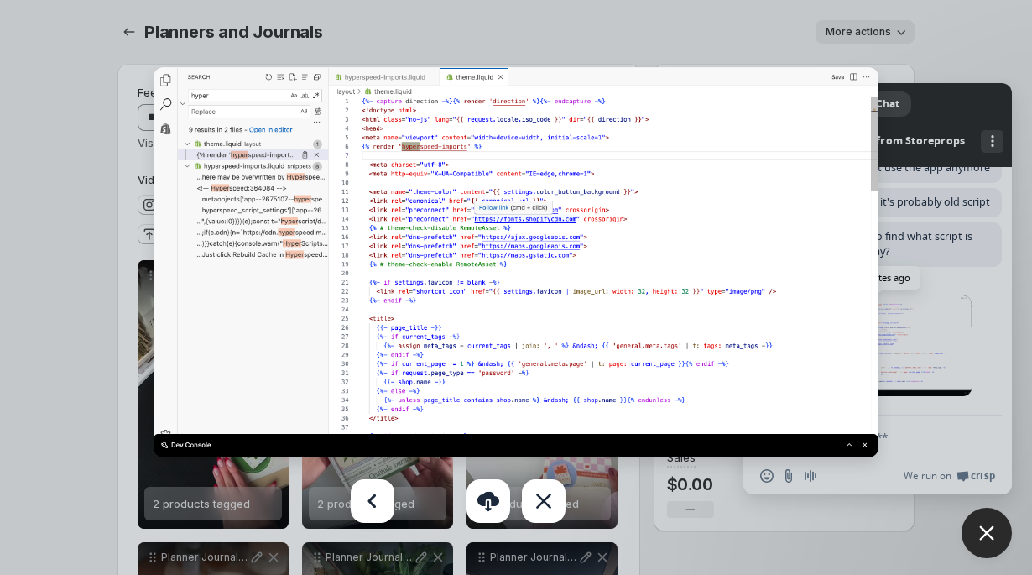
scroll to position [1928, 0]
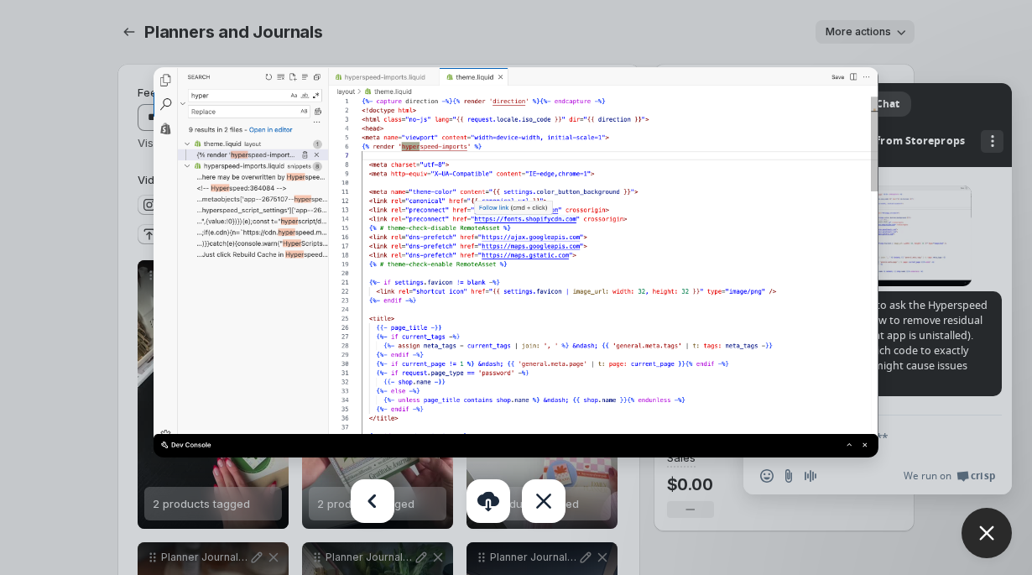
click at [972, 143] on div at bounding box center [516, 287] width 1032 height 575
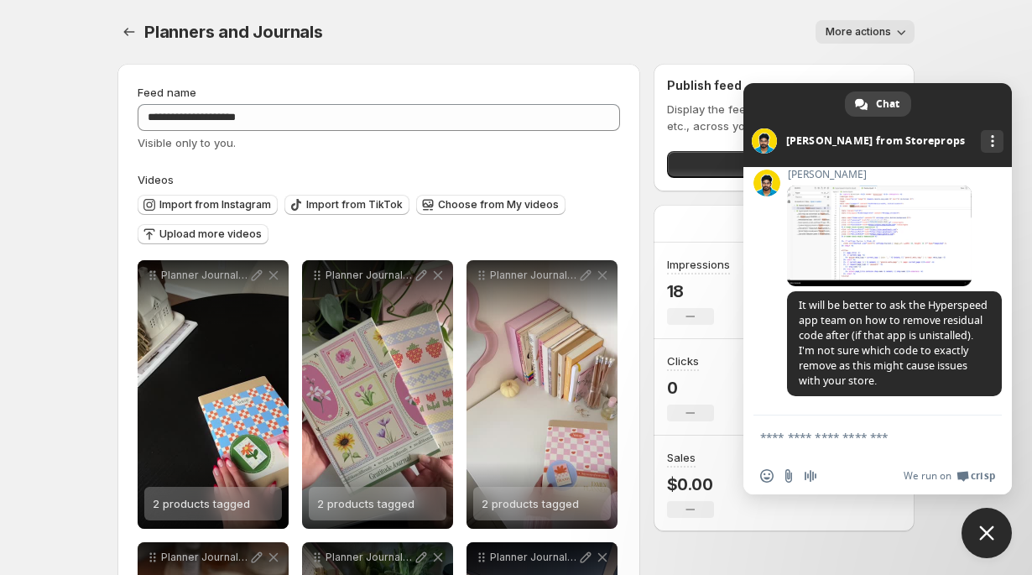
click at [844, 434] on textarea "Compose your message..." at bounding box center [859, 436] width 198 height 15
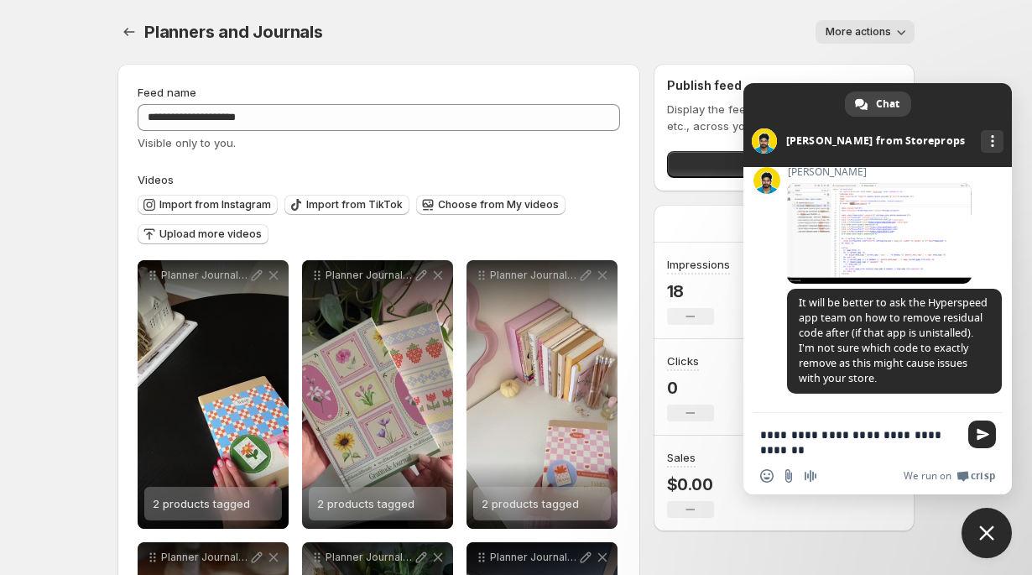
type textarea "**********"
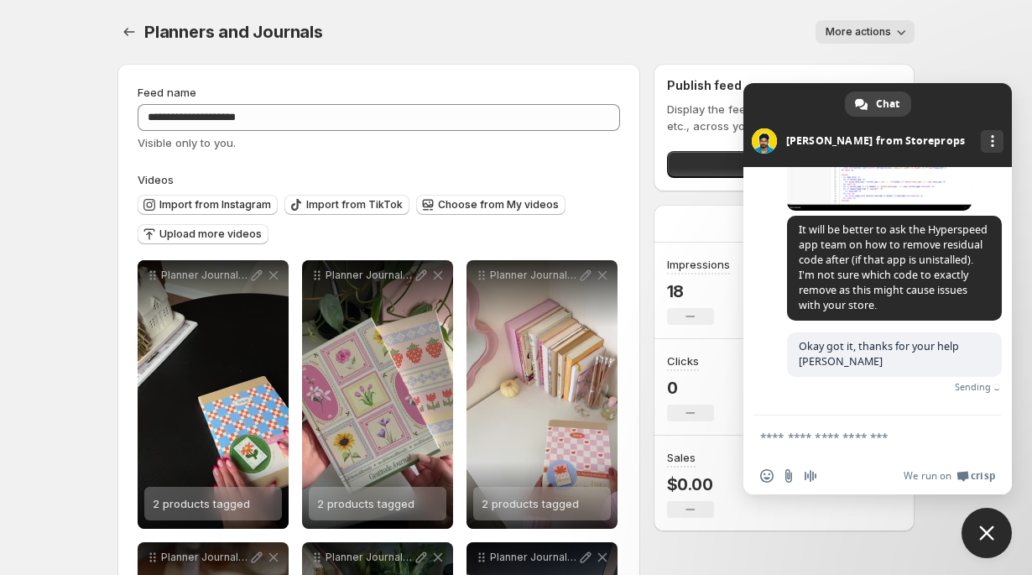
scroll to position [1969, 0]
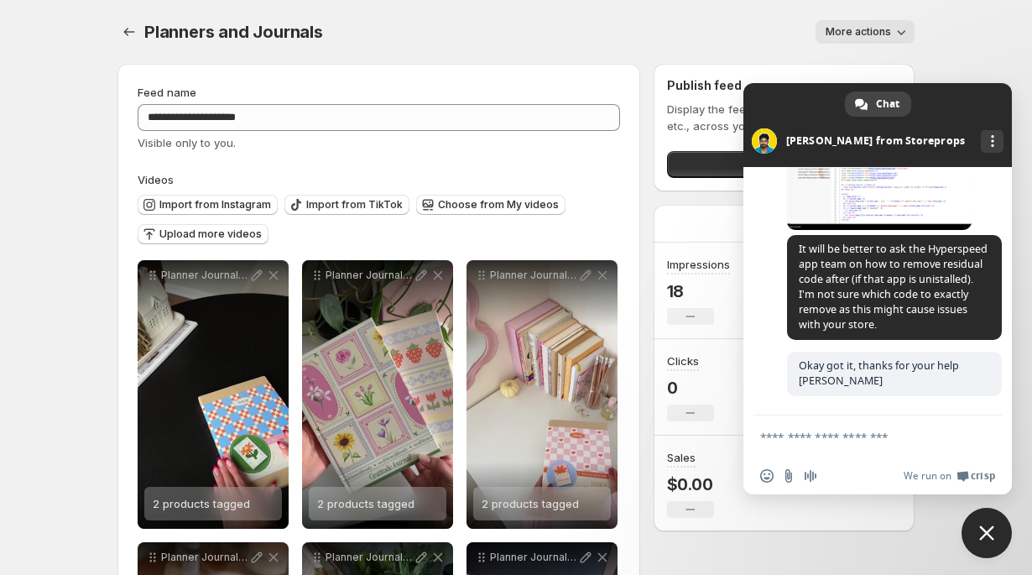
click at [995, 531] on span "Close chat" at bounding box center [986, 532] width 50 height 50
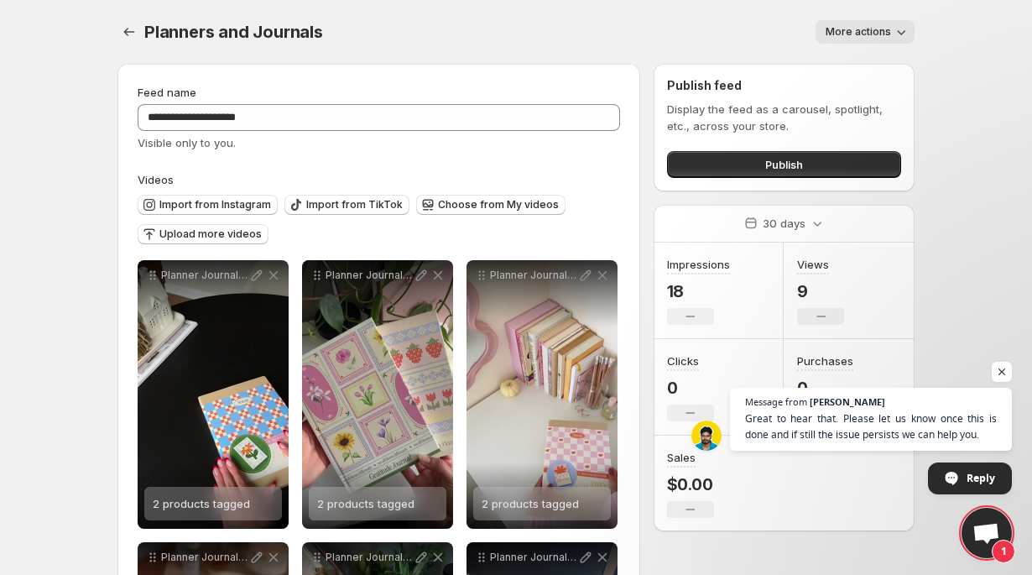
scroll to position [2058, 0]
